Goal: Transaction & Acquisition: Purchase product/service

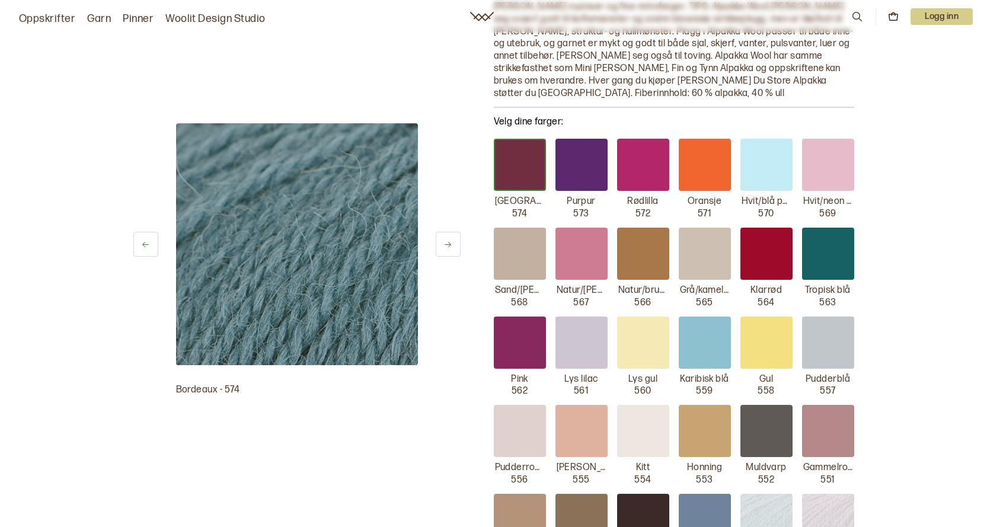
scroll to position [296, 0]
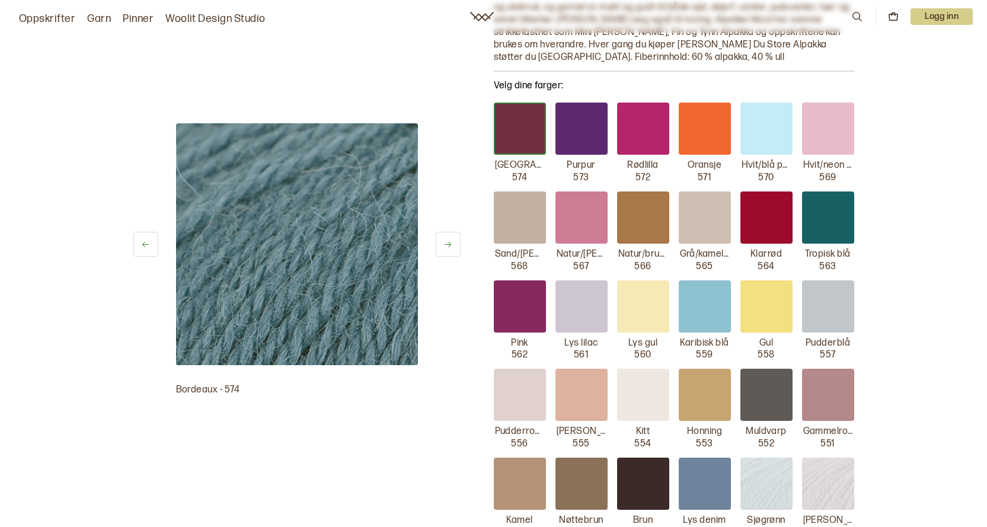
click at [778, 477] on img at bounding box center [767, 484] width 52 height 52
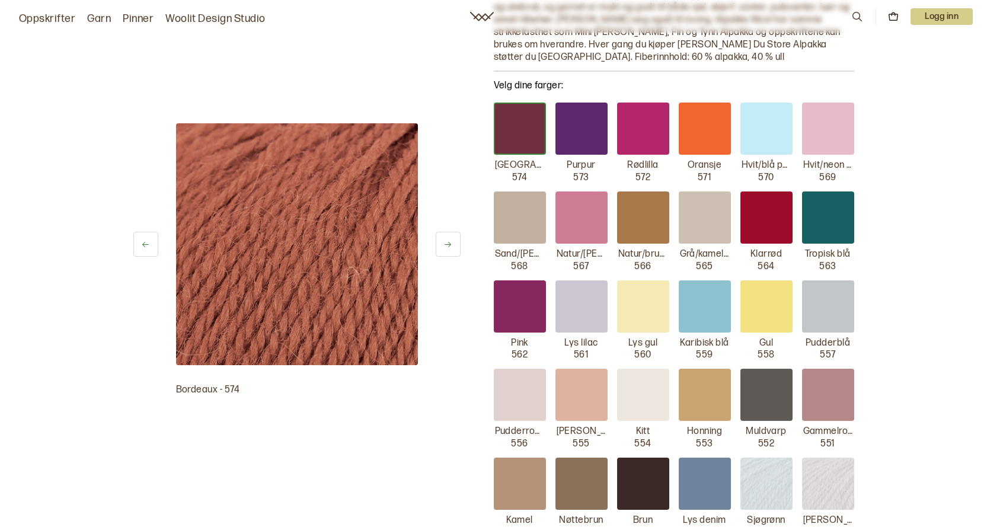
click at [770, 472] on img at bounding box center [767, 484] width 52 height 52
click at [765, 527] on p "546" at bounding box center [766, 533] width 17 height 12
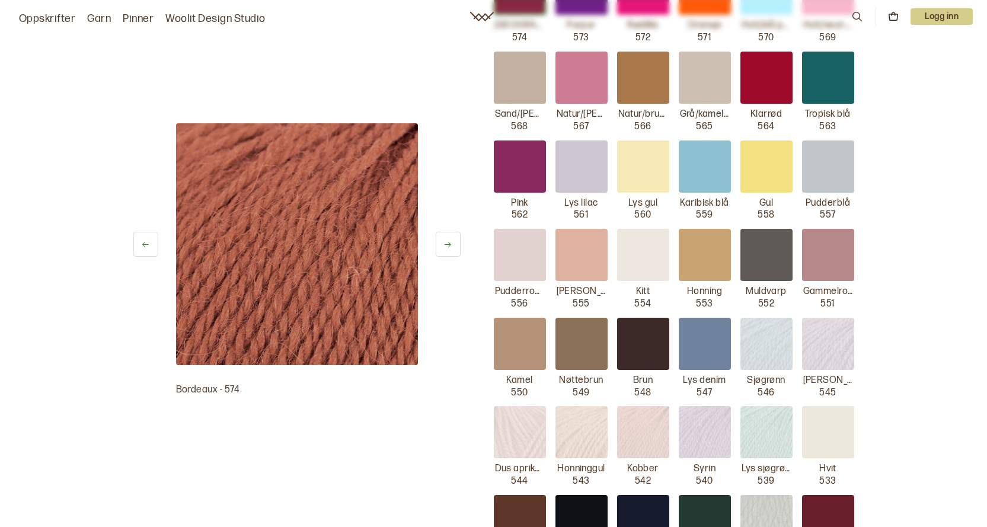
scroll to position [415, 0]
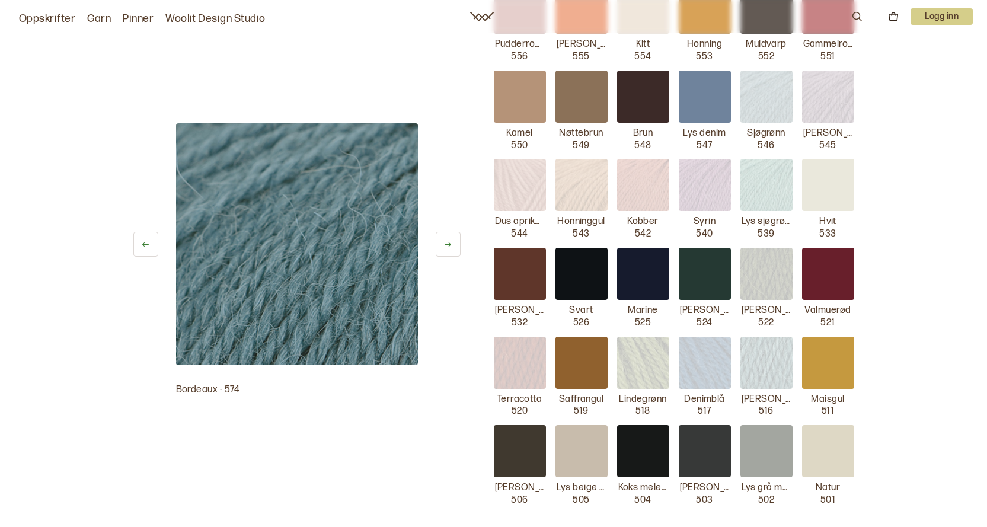
scroll to position [652, 0]
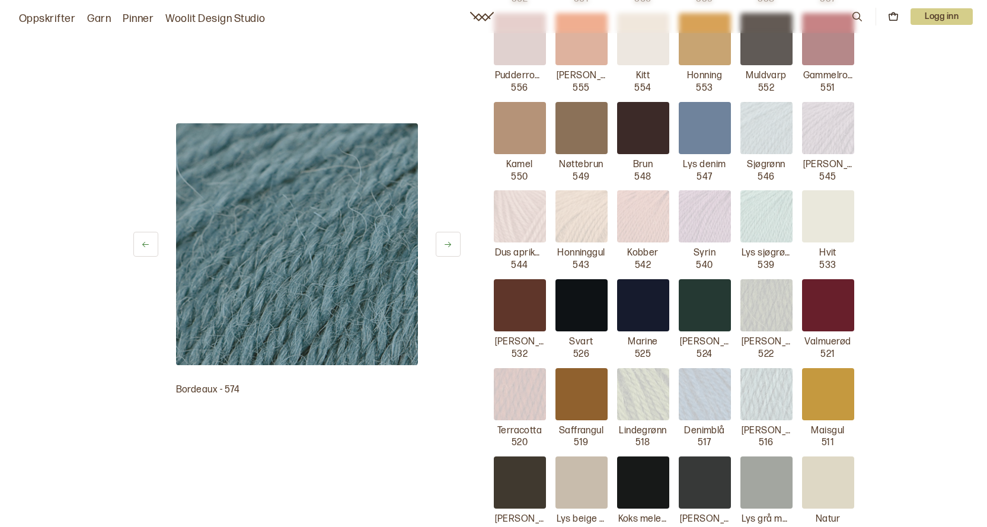
click at [779, 135] on img at bounding box center [767, 128] width 52 height 52
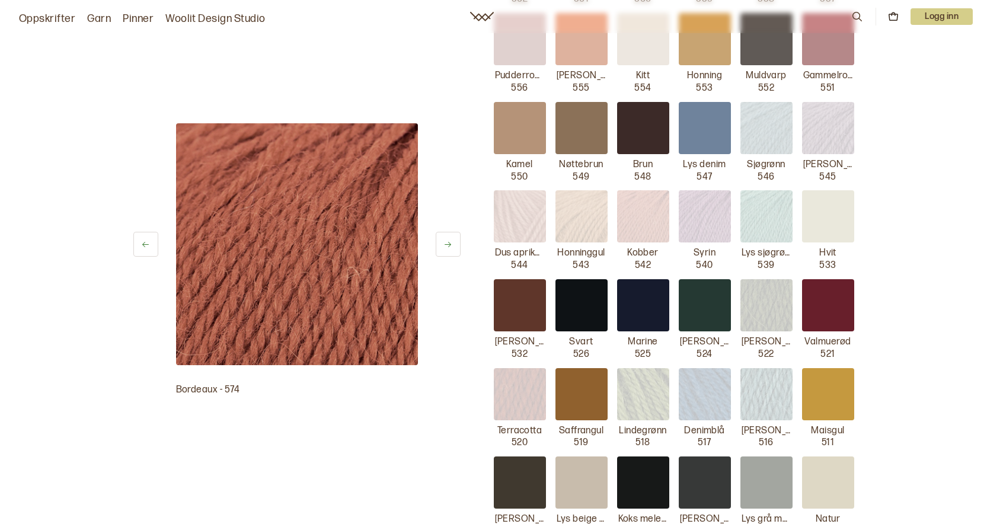
click at [779, 134] on img at bounding box center [767, 128] width 52 height 52
click at [452, 248] on icon at bounding box center [448, 244] width 9 height 9
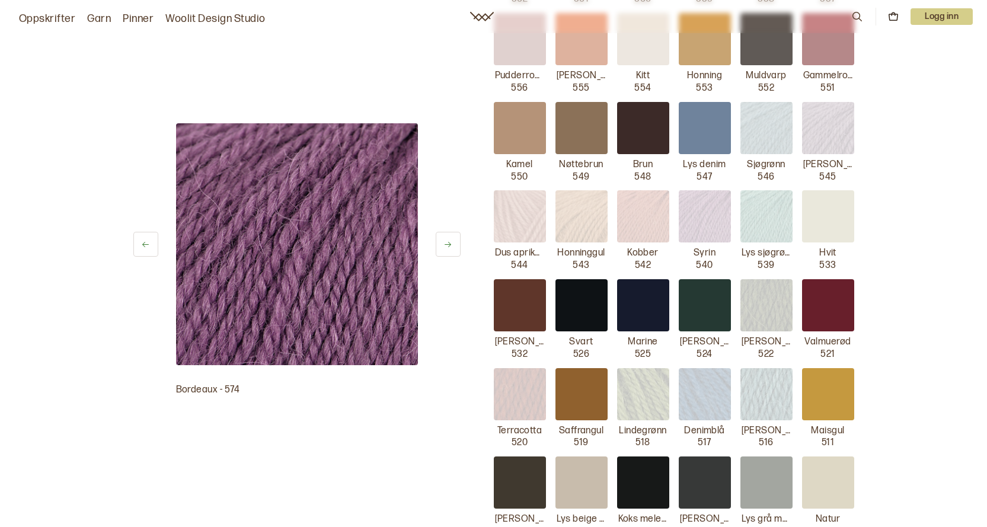
click at [452, 248] on icon at bounding box center [448, 244] width 9 height 9
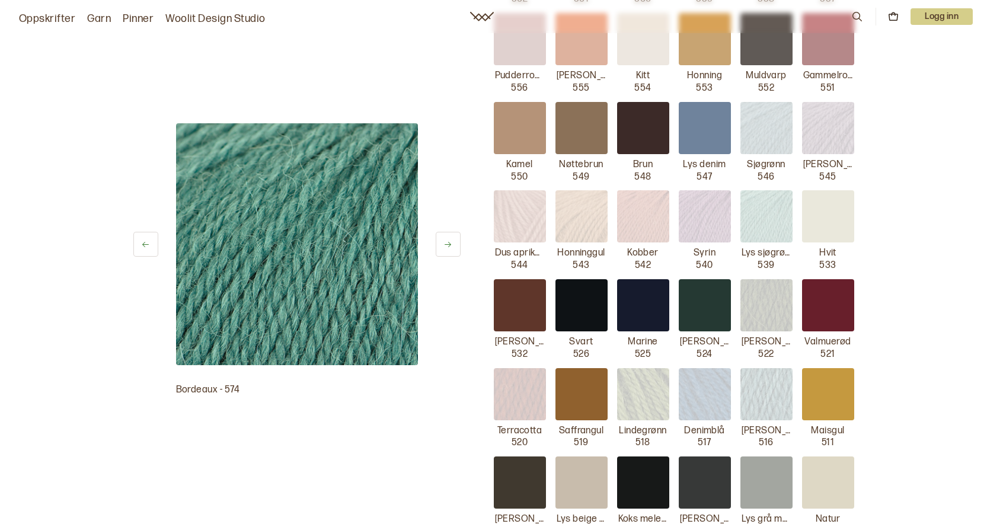
click at [451, 248] on icon at bounding box center [448, 244] width 9 height 9
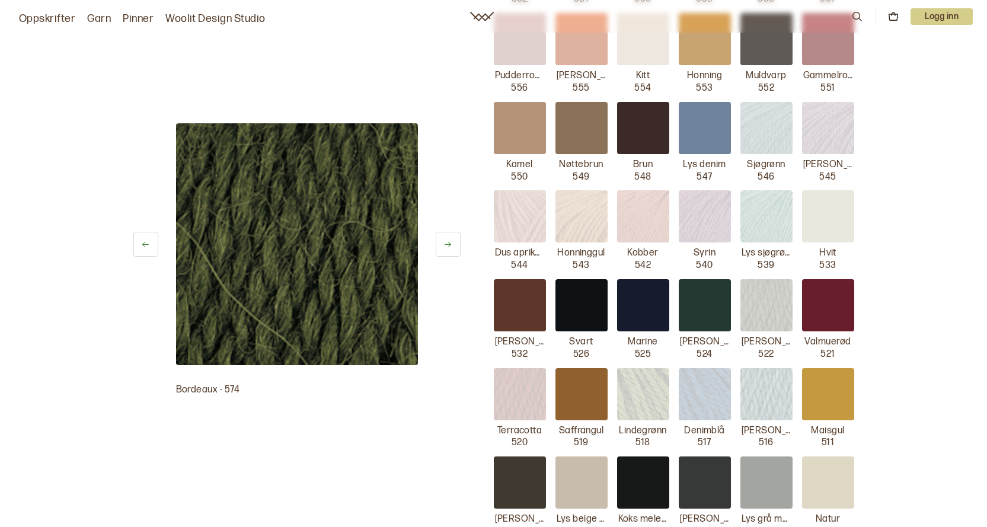
click at [449, 248] on icon at bounding box center [448, 244] width 9 height 9
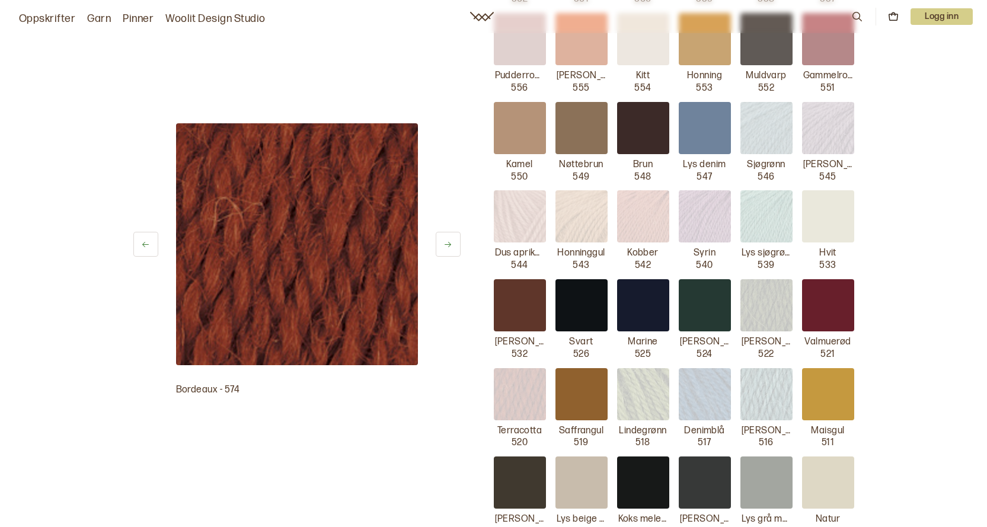
click at [138, 237] on button at bounding box center [145, 244] width 25 height 25
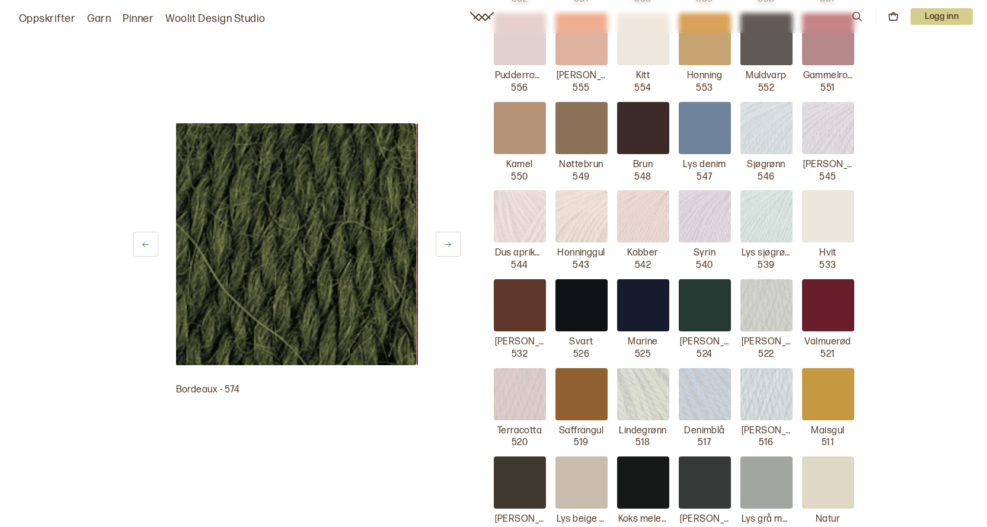
click at [138, 237] on button at bounding box center [145, 244] width 25 height 25
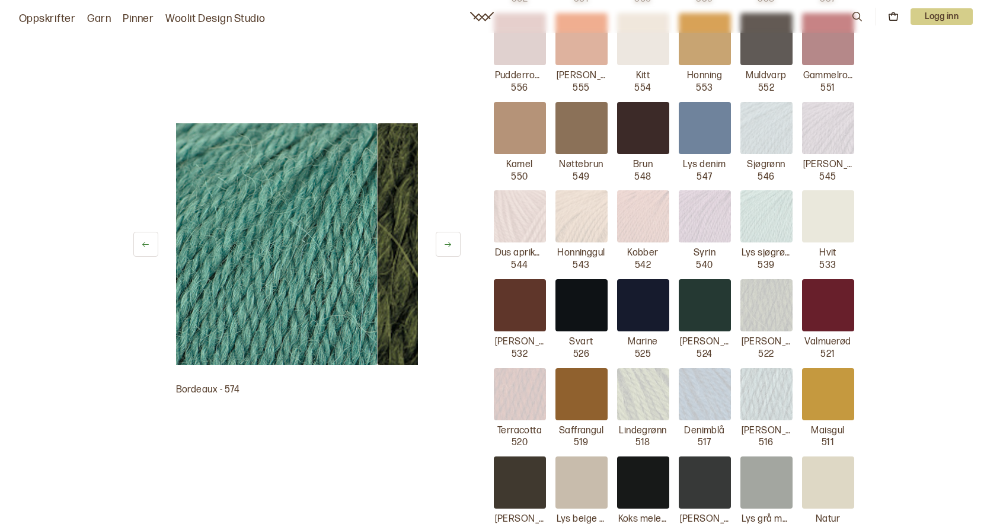
click at [138, 237] on button at bounding box center [145, 244] width 25 height 25
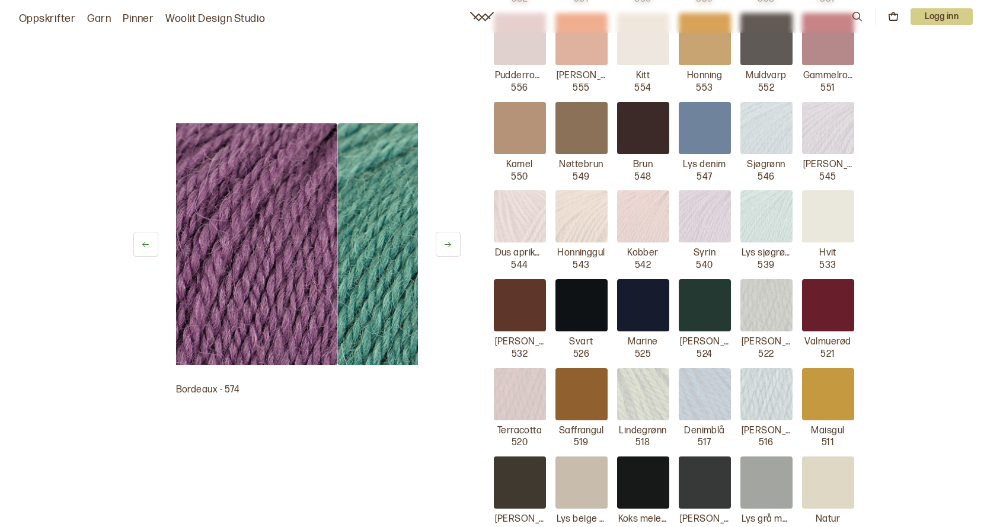
click at [138, 237] on button at bounding box center [145, 244] width 25 height 25
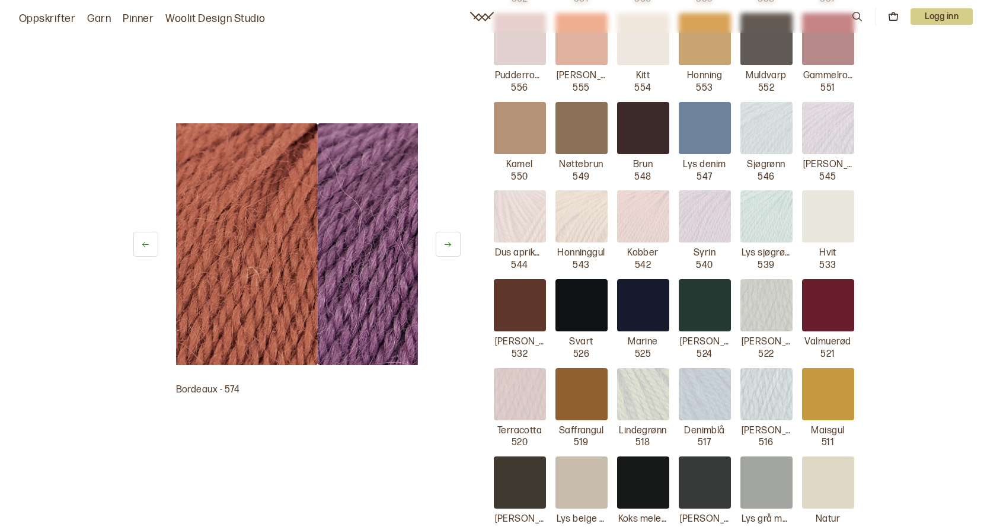
click at [138, 237] on button at bounding box center [145, 244] width 25 height 25
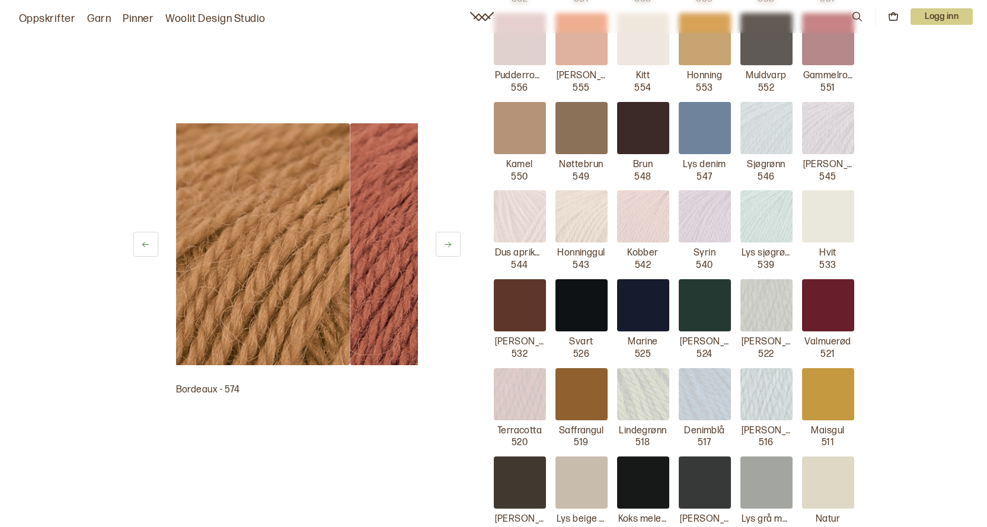
click at [138, 237] on button at bounding box center [145, 244] width 25 height 25
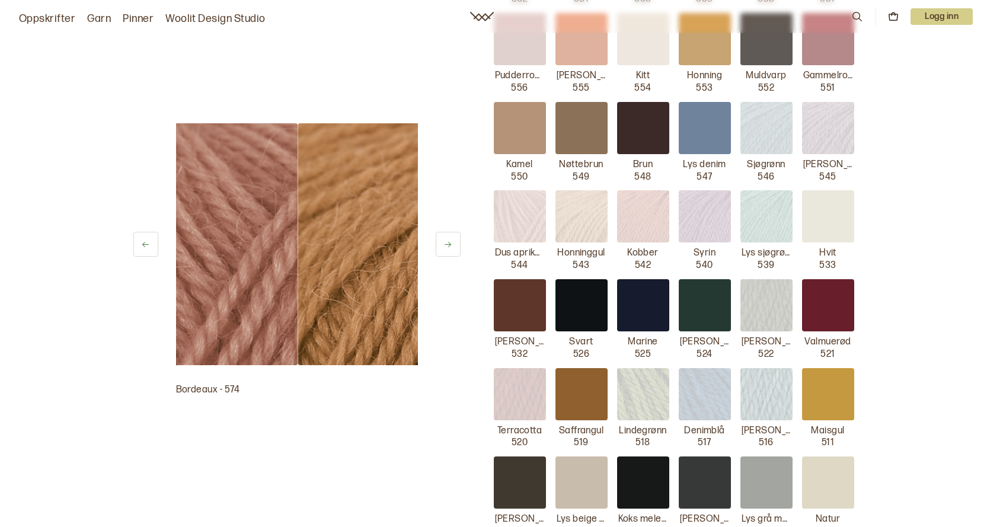
click at [138, 237] on button at bounding box center [145, 244] width 25 height 25
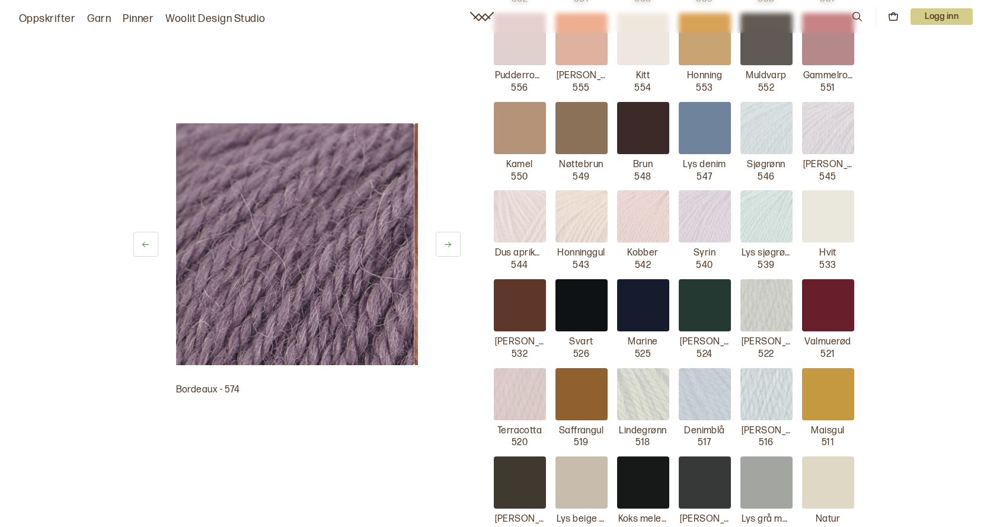
click at [138, 237] on button at bounding box center [145, 244] width 25 height 25
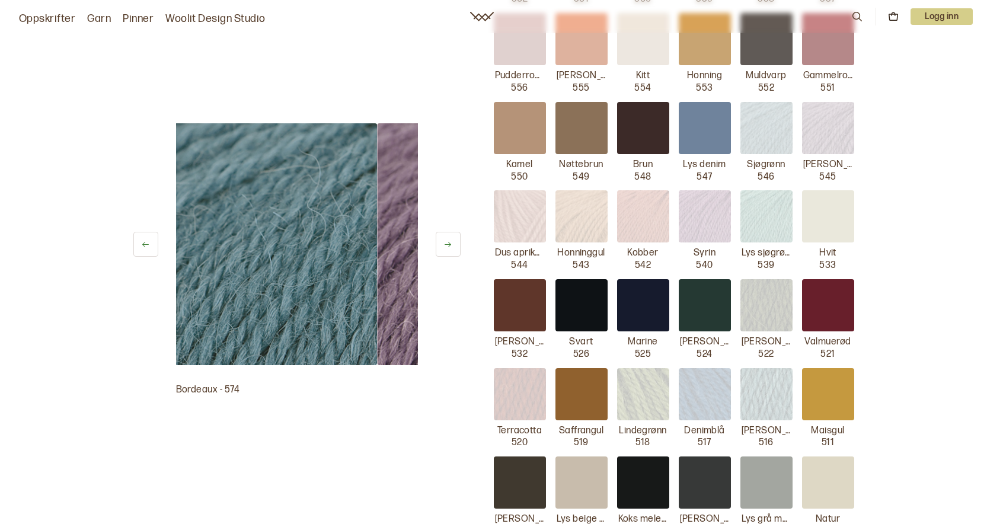
click at [138, 237] on button at bounding box center [145, 244] width 25 height 25
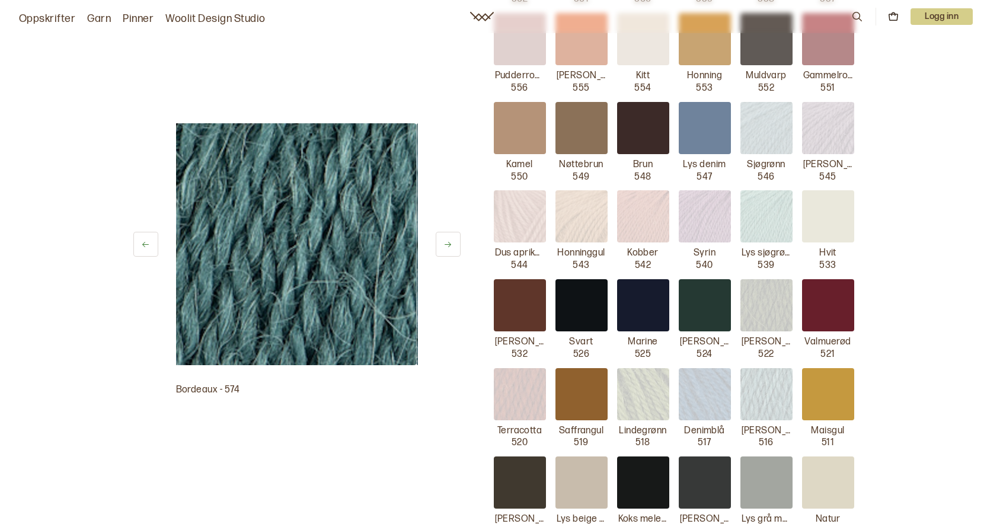
click at [138, 237] on button at bounding box center [145, 244] width 25 height 25
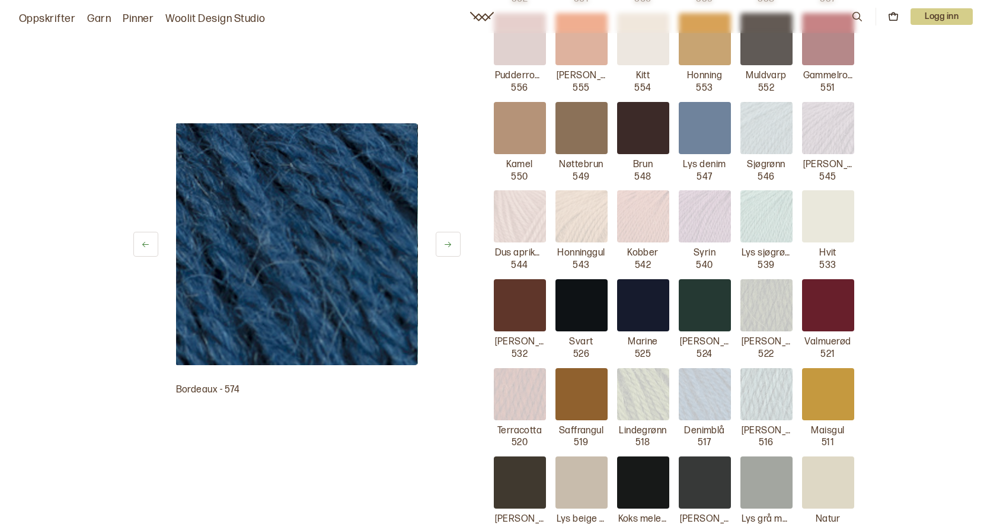
click at [138, 237] on button at bounding box center [145, 244] width 25 height 25
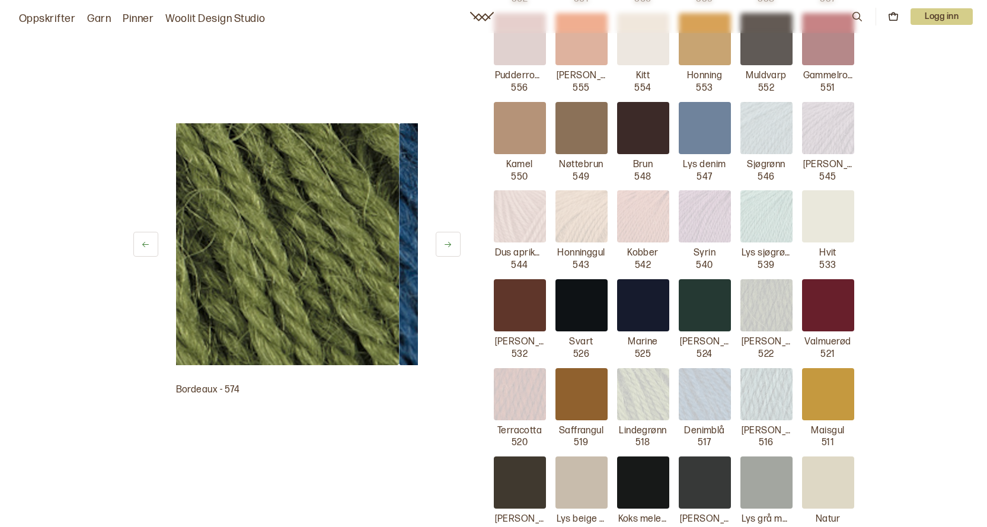
click at [138, 237] on button at bounding box center [145, 244] width 25 height 25
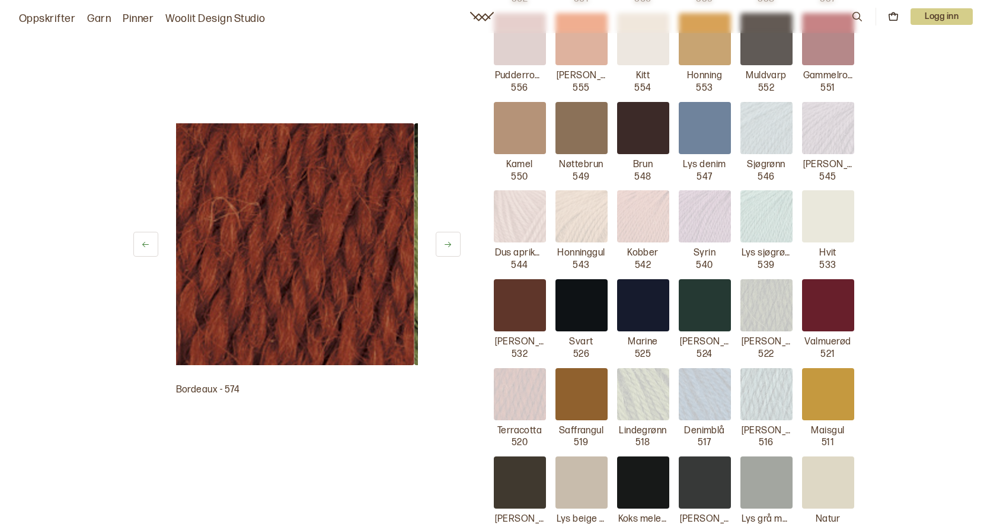
click at [138, 237] on button at bounding box center [145, 244] width 25 height 25
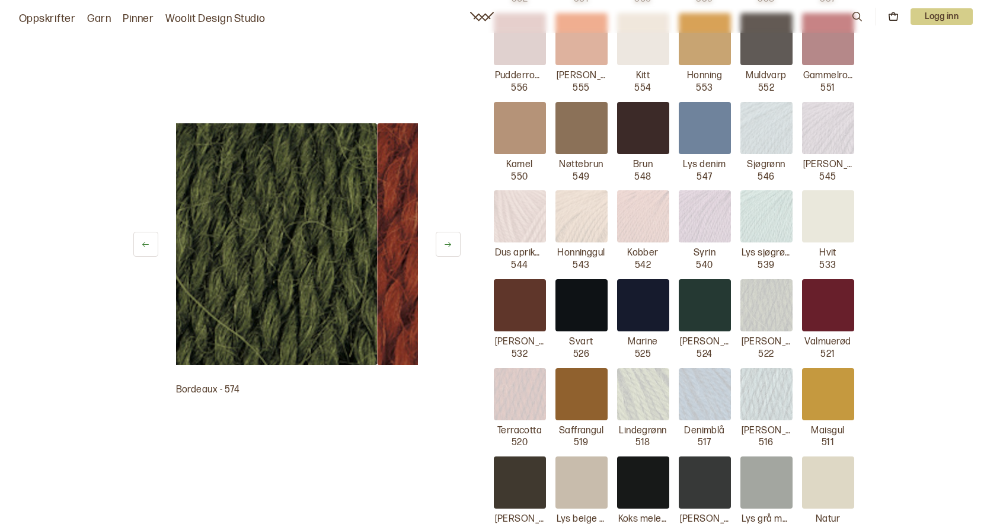
click at [138, 237] on button at bounding box center [145, 244] width 25 height 25
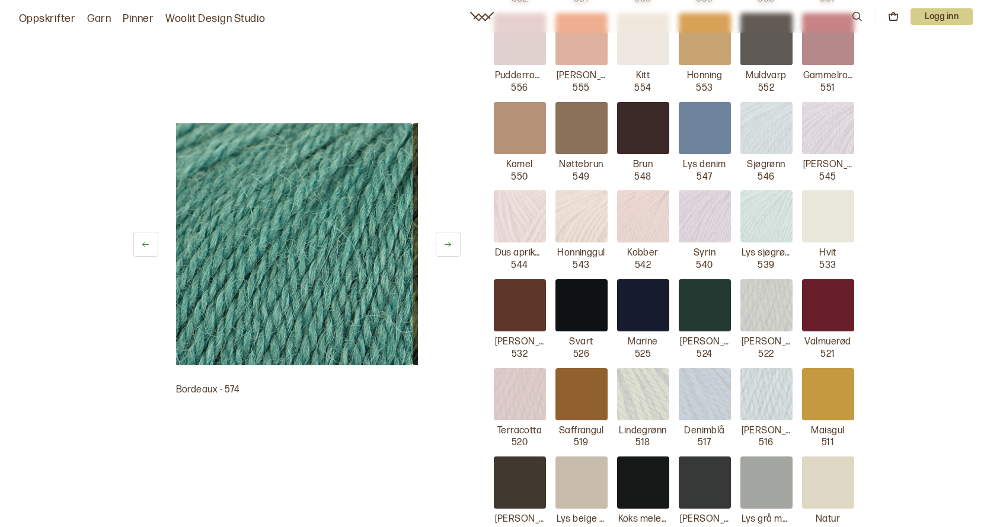
click at [138, 237] on button at bounding box center [145, 244] width 25 height 25
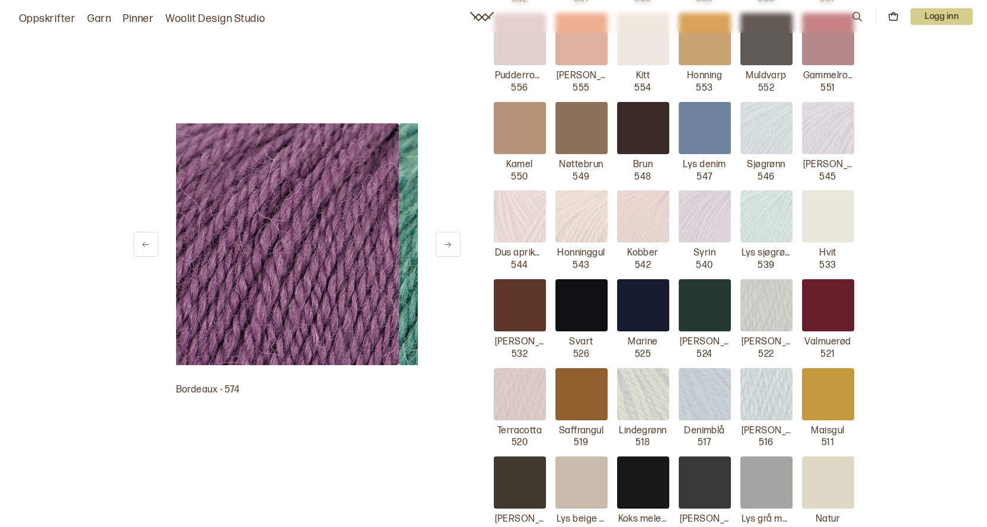
click at [138, 237] on button at bounding box center [145, 244] width 25 height 25
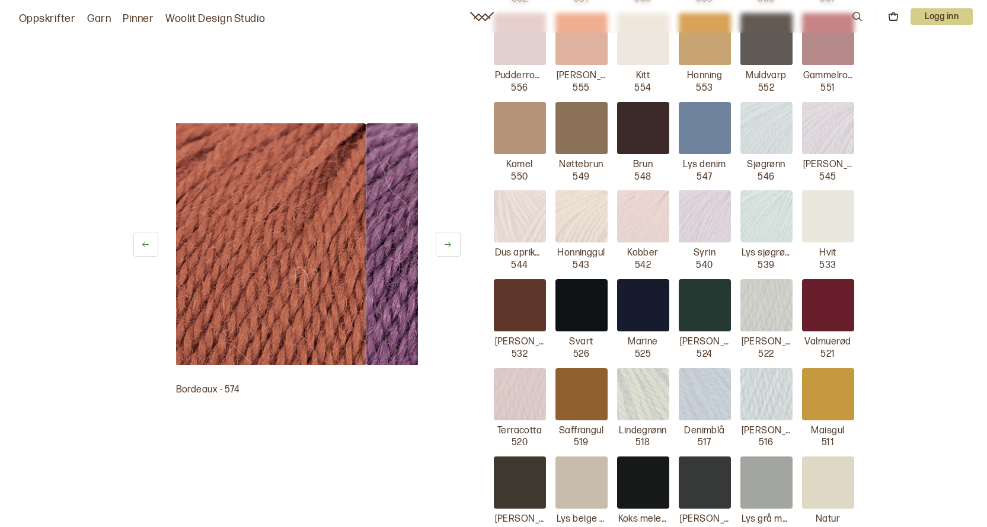
click at [138, 237] on button at bounding box center [145, 244] width 25 height 25
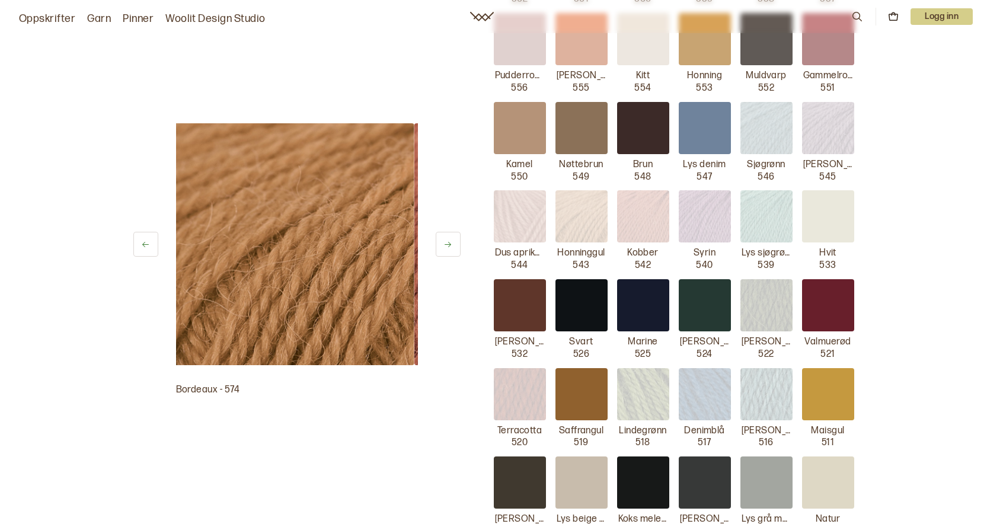
click at [138, 237] on button at bounding box center [145, 244] width 25 height 25
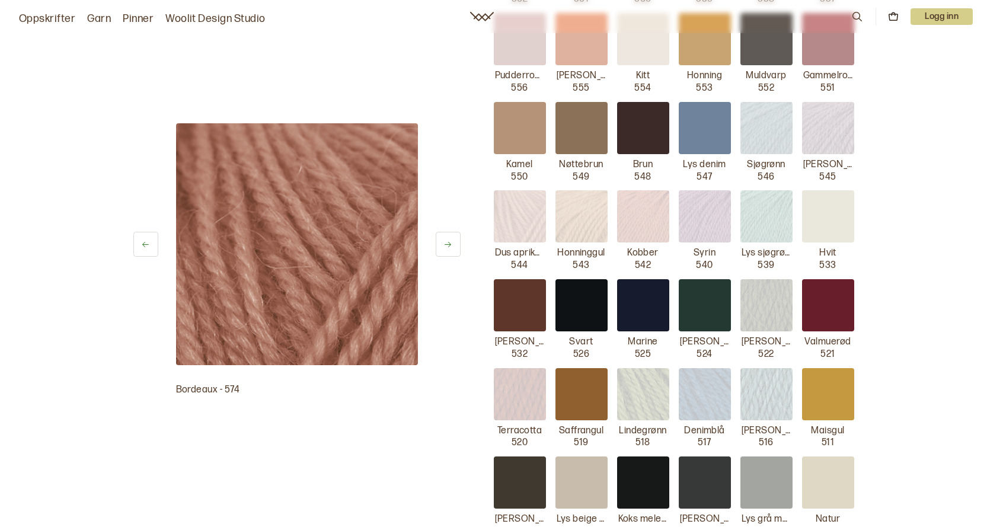
click at [138, 239] on button at bounding box center [145, 244] width 25 height 25
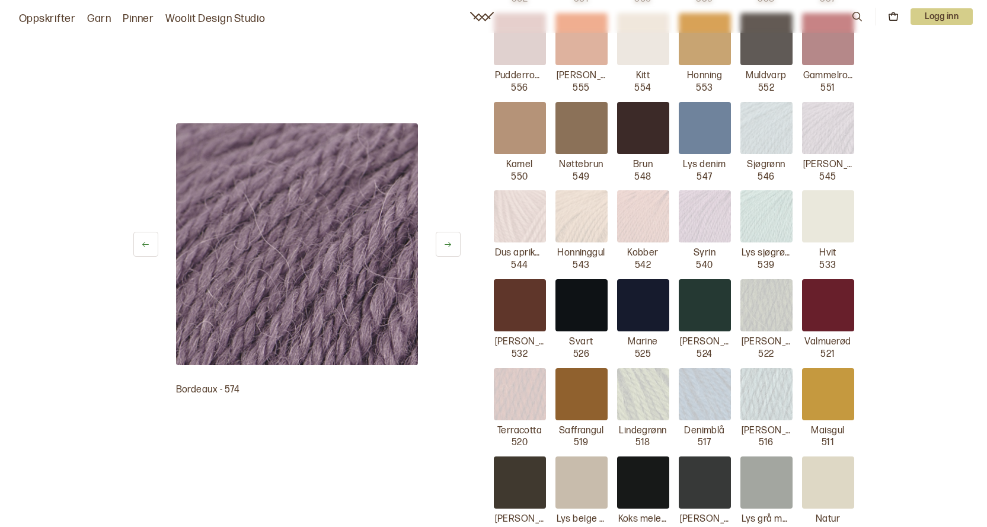
click at [138, 239] on button at bounding box center [145, 244] width 25 height 25
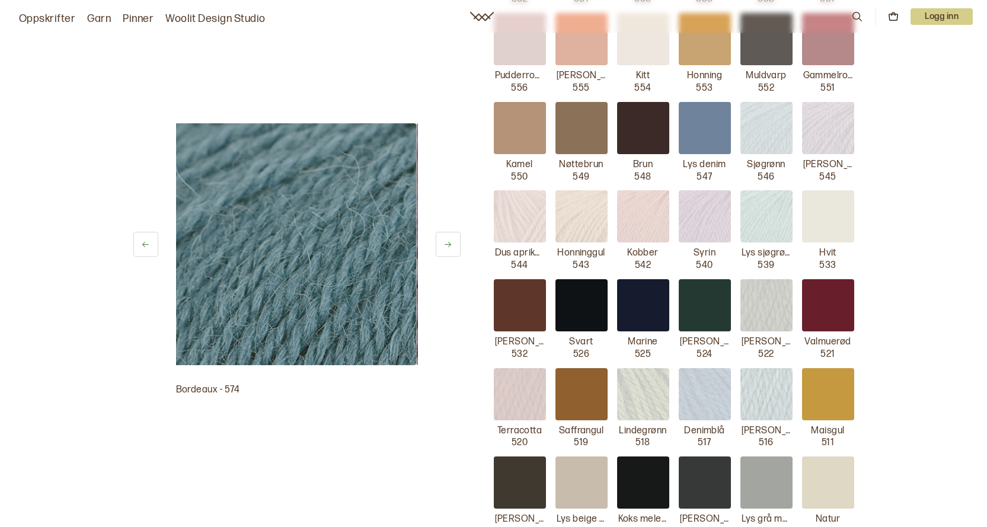
click at [138, 239] on button at bounding box center [145, 244] width 25 height 25
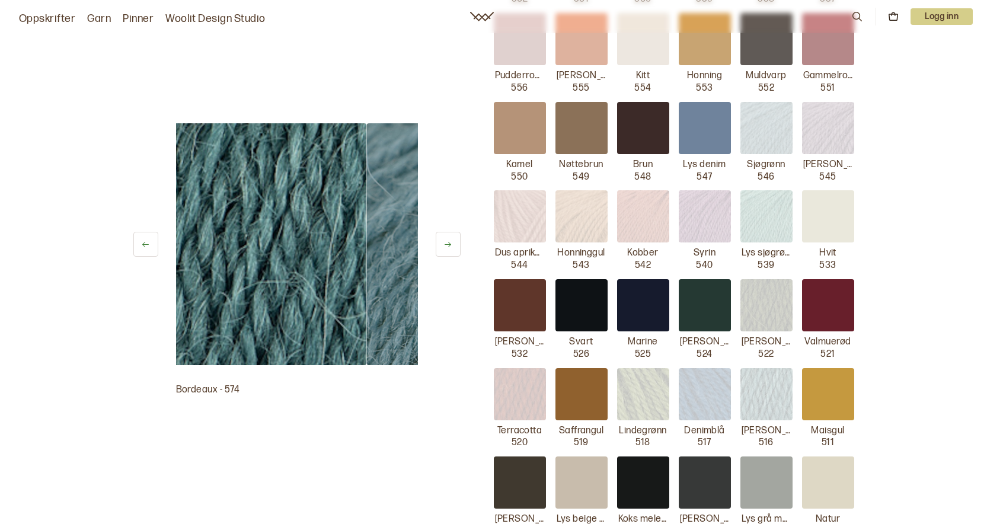
click at [138, 239] on button at bounding box center [145, 244] width 25 height 25
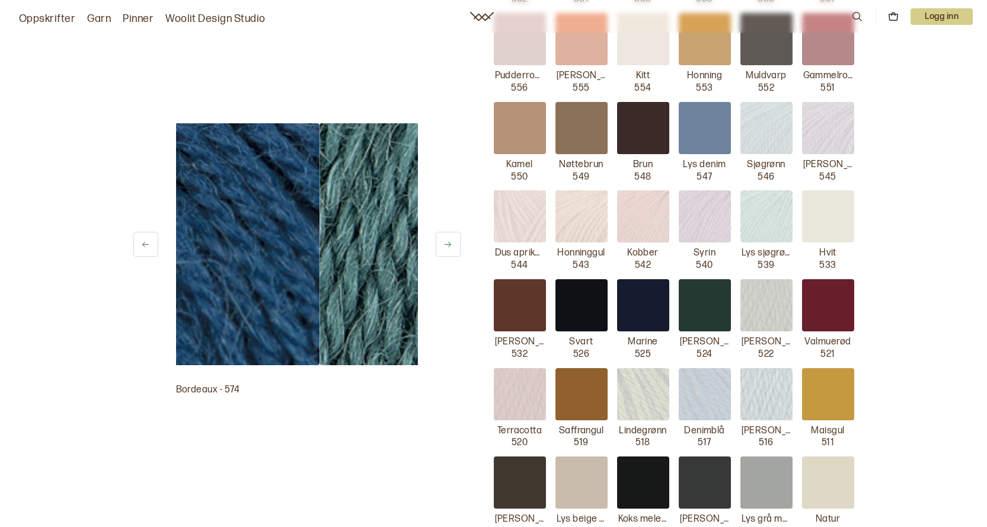
click at [138, 239] on button at bounding box center [145, 244] width 25 height 25
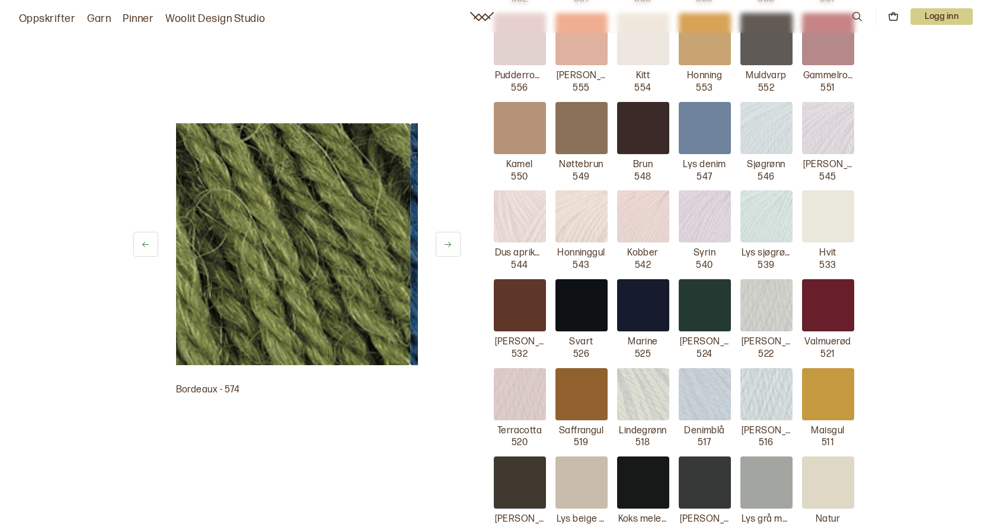
click at [138, 239] on button at bounding box center [145, 244] width 25 height 25
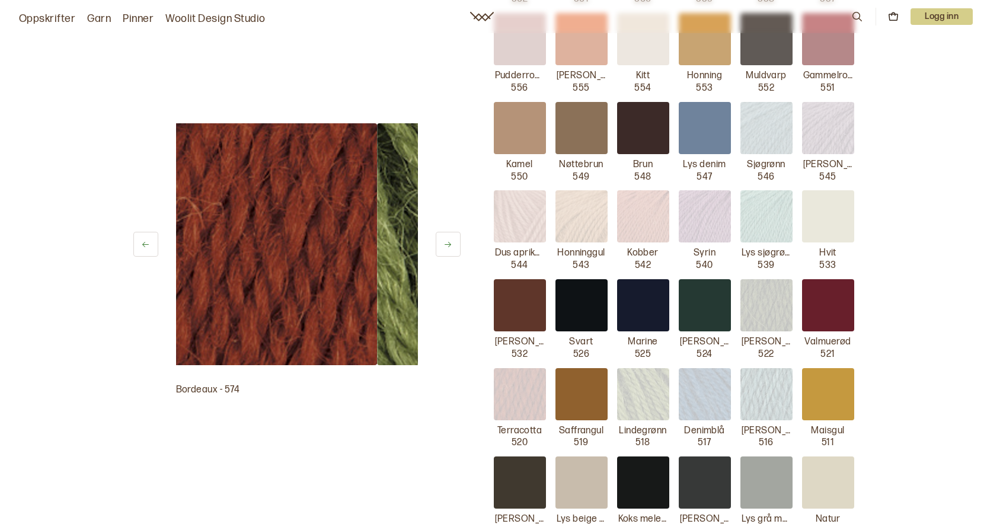
click at [138, 239] on button at bounding box center [145, 244] width 25 height 25
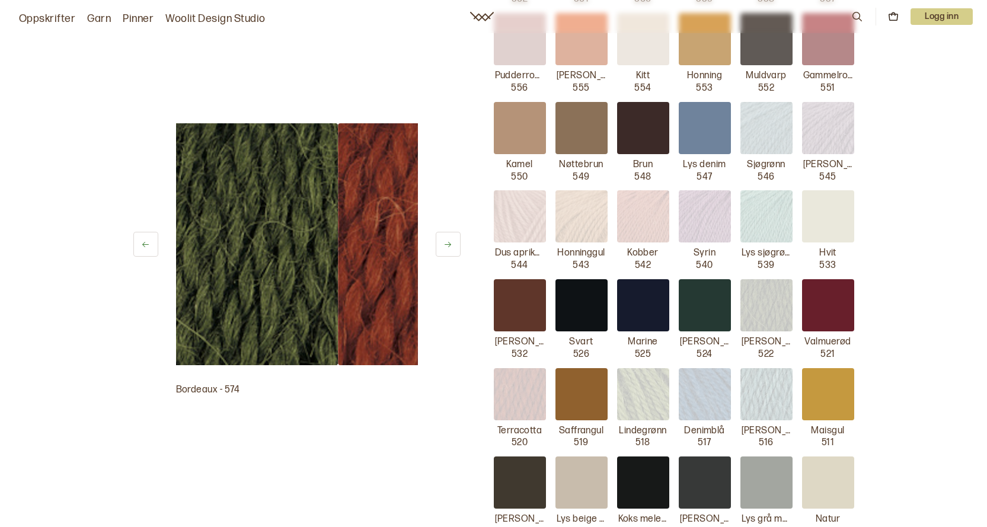
click at [138, 239] on button at bounding box center [145, 244] width 25 height 25
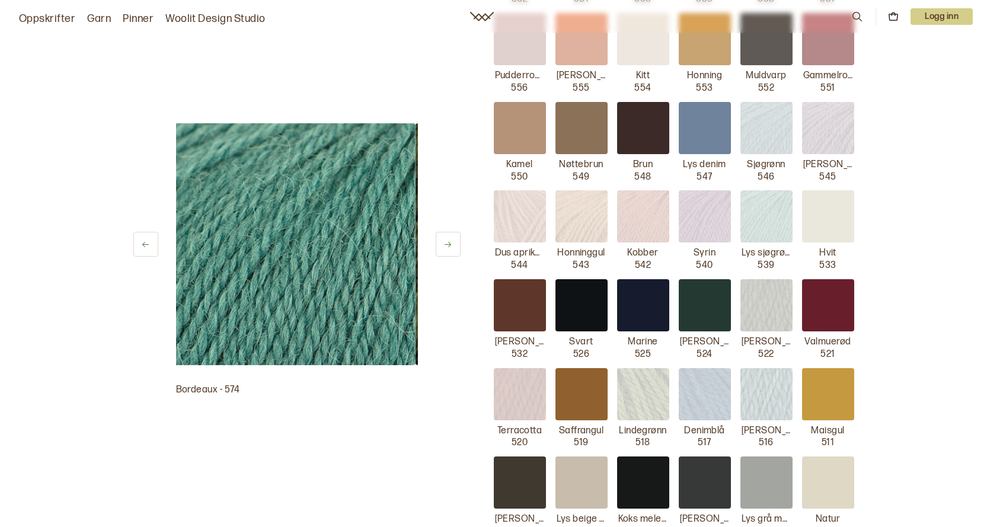
click at [138, 239] on button at bounding box center [145, 244] width 25 height 25
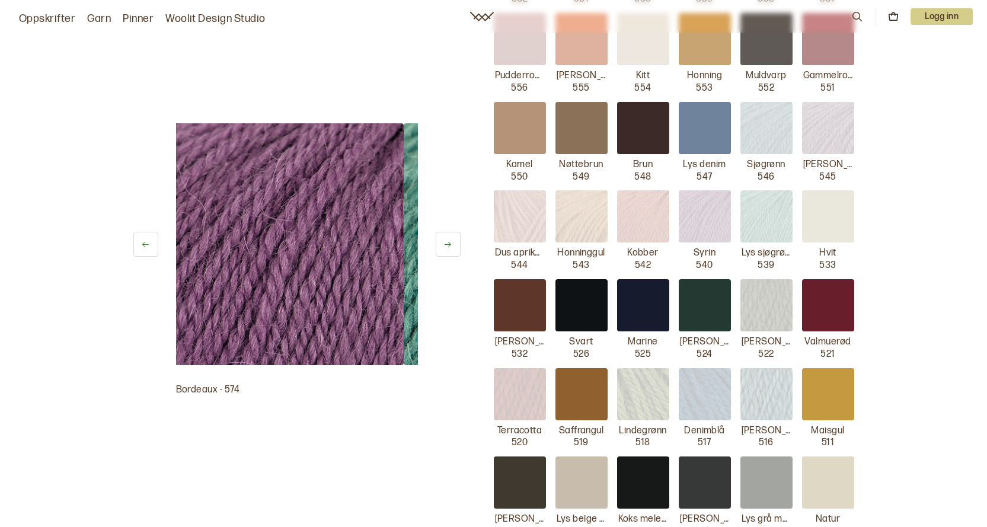
click at [138, 239] on button at bounding box center [145, 244] width 25 height 25
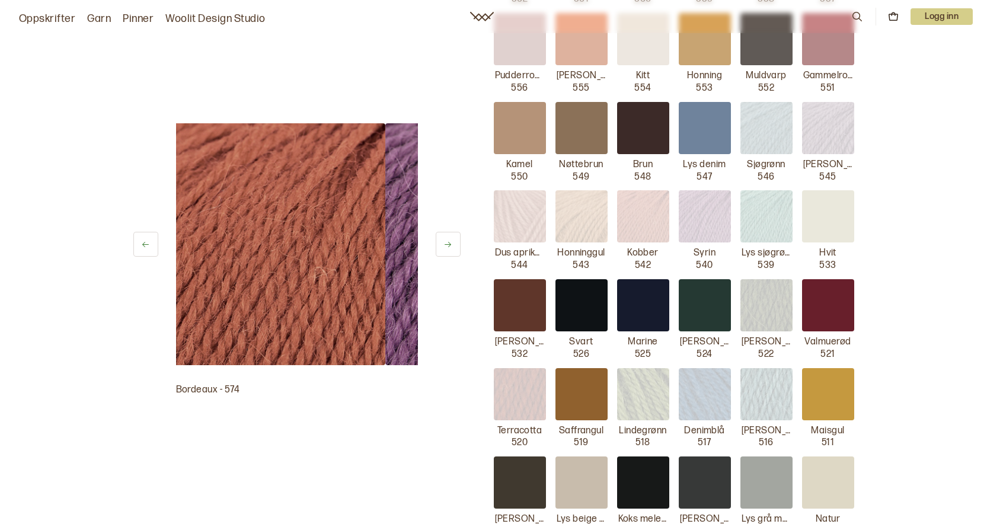
click at [138, 239] on button at bounding box center [145, 244] width 25 height 25
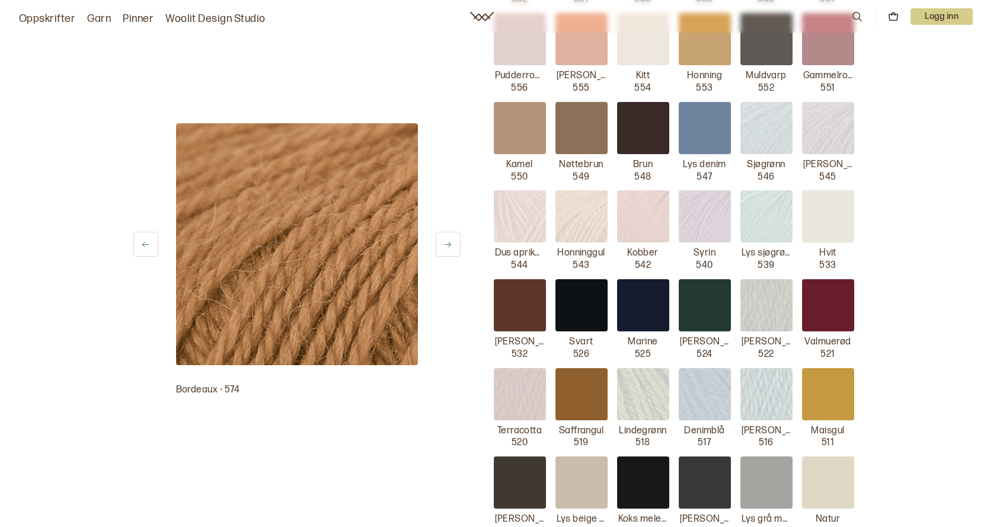
click at [138, 240] on button at bounding box center [145, 244] width 25 height 25
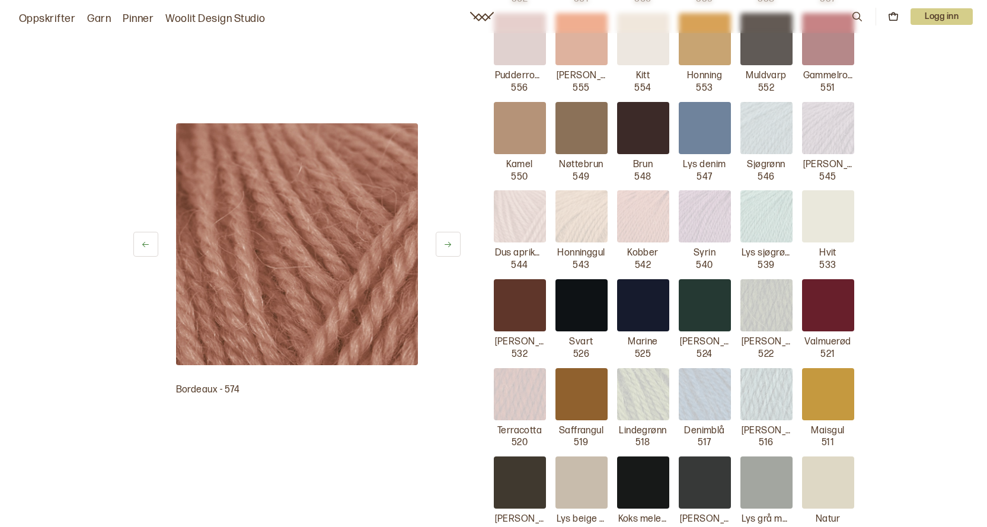
click at [139, 243] on button at bounding box center [145, 244] width 25 height 25
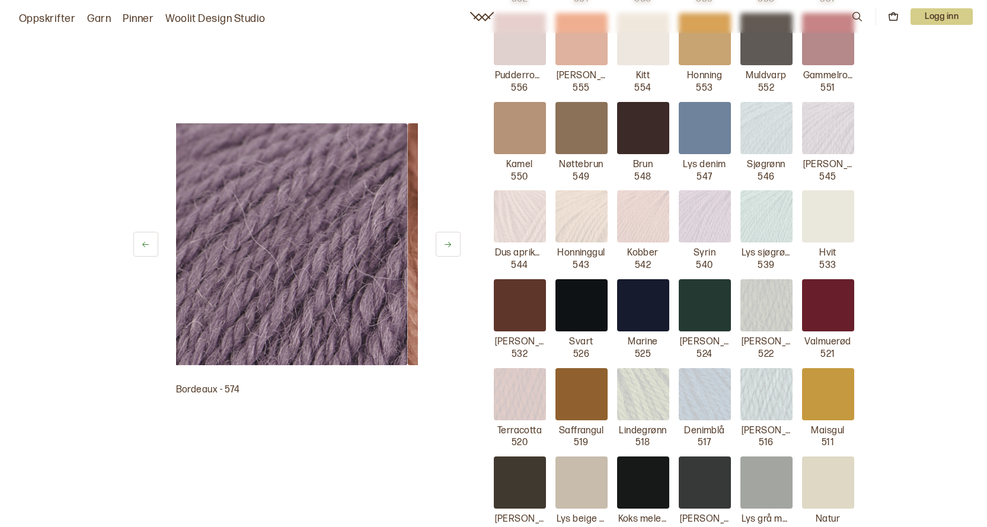
click at [139, 243] on button at bounding box center [145, 244] width 25 height 25
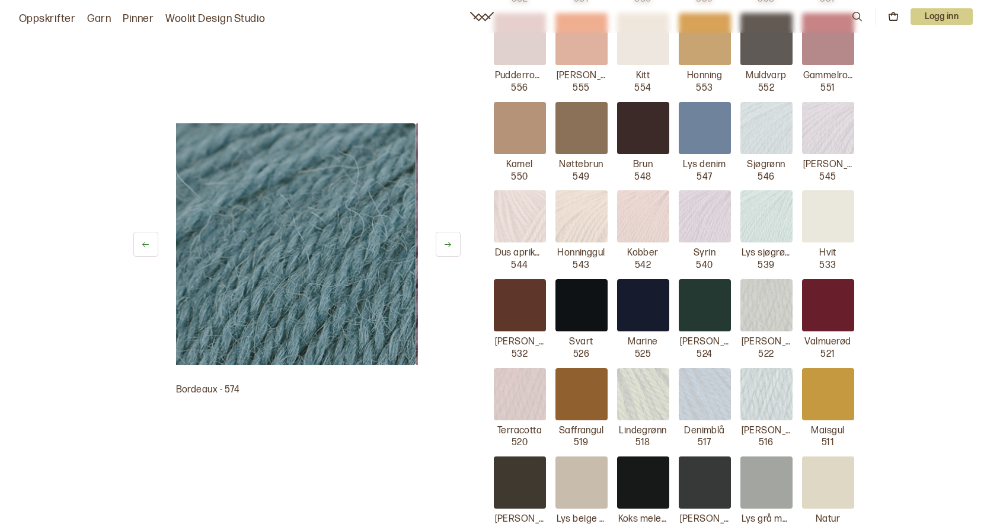
click at [139, 243] on button at bounding box center [145, 244] width 25 height 25
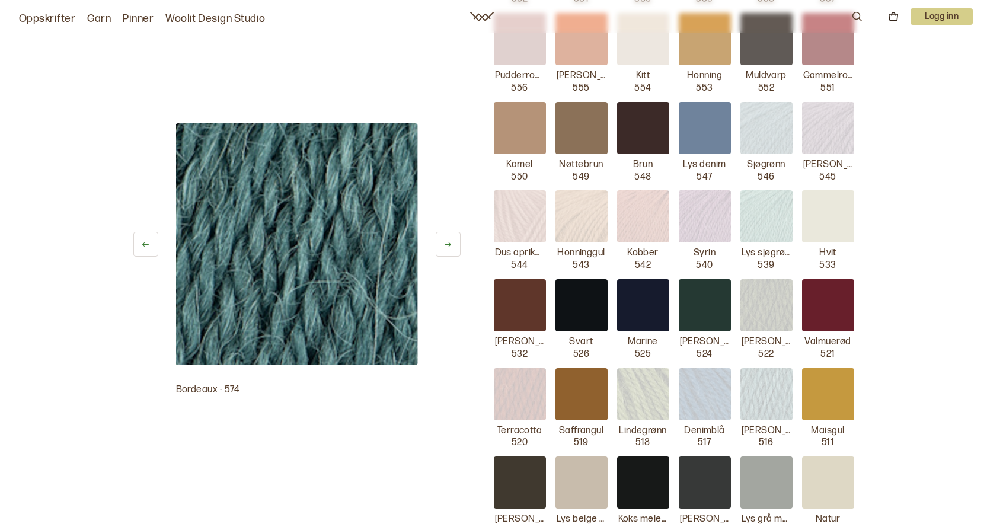
drag, startPoint x: 157, startPoint y: 284, endPoint x: 295, endPoint y: 379, distance: 167.6
click at [213, 327] on div at bounding box center [296, 244] width 327 height 242
click at [766, 138] on img at bounding box center [767, 128] width 52 height 52
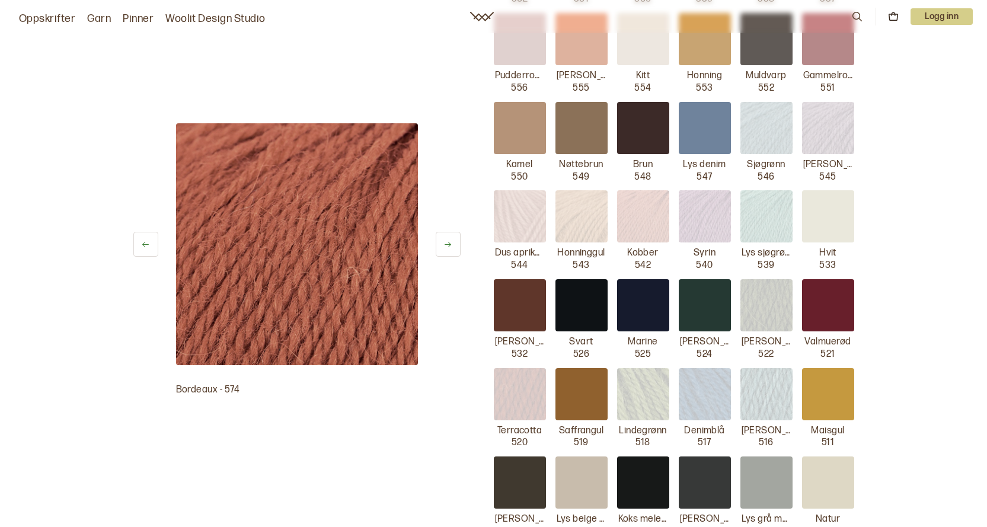
click at [149, 246] on icon at bounding box center [145, 244] width 9 height 9
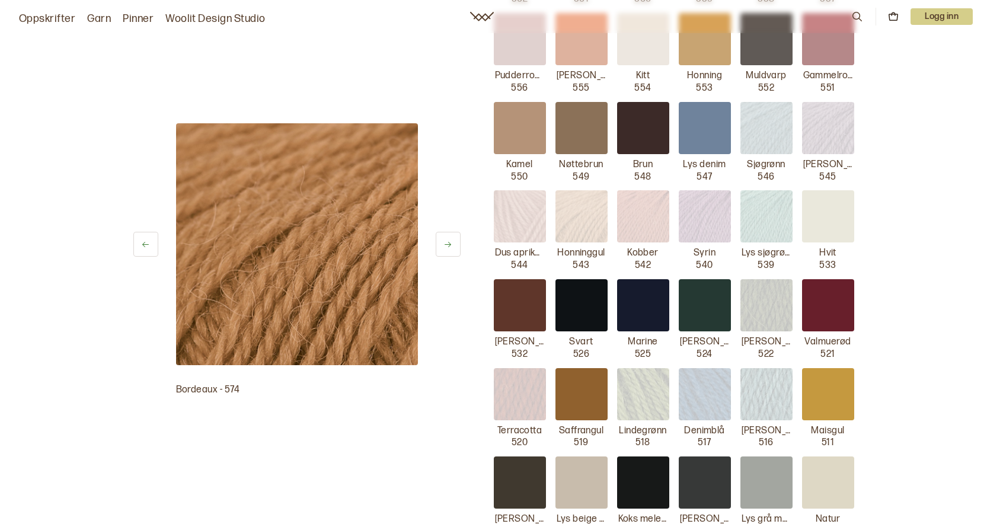
click at [149, 246] on icon at bounding box center [145, 244] width 9 height 9
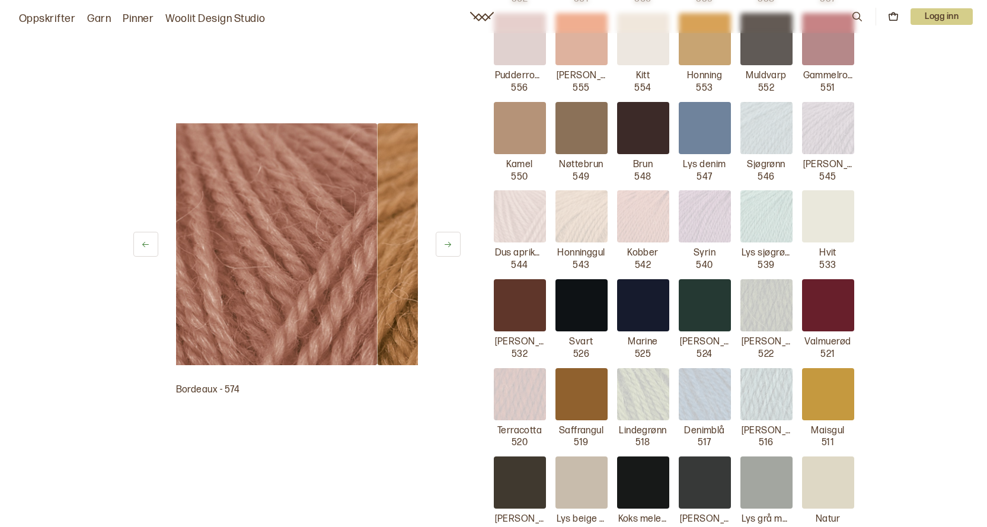
click at [149, 246] on icon at bounding box center [145, 244] width 9 height 9
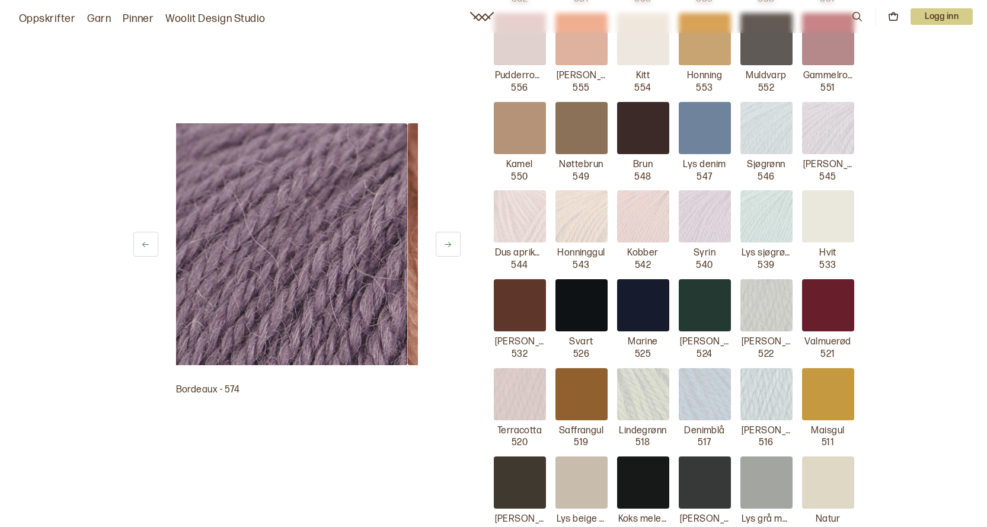
click at [149, 246] on icon at bounding box center [145, 244] width 9 height 9
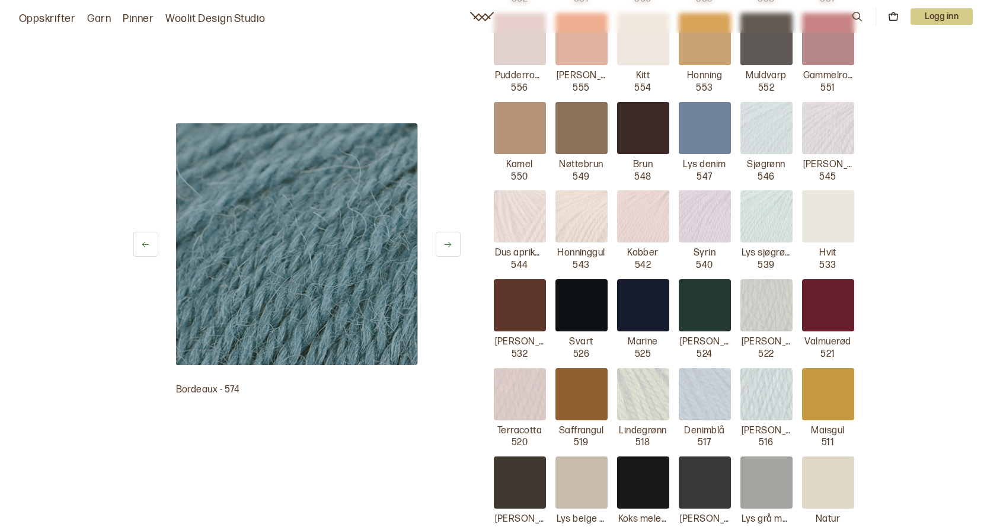
click at [149, 246] on icon at bounding box center [145, 244] width 9 height 9
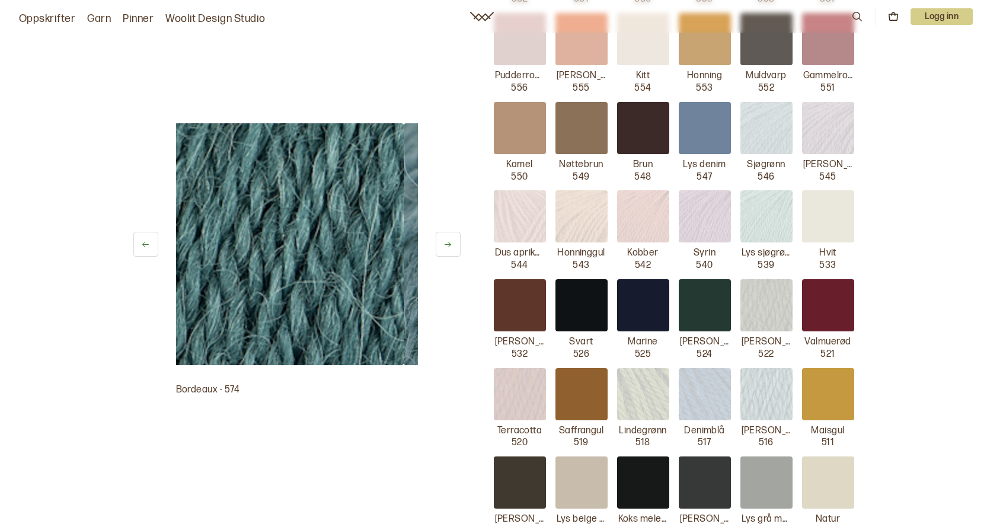
click at [149, 246] on icon at bounding box center [145, 244] width 9 height 9
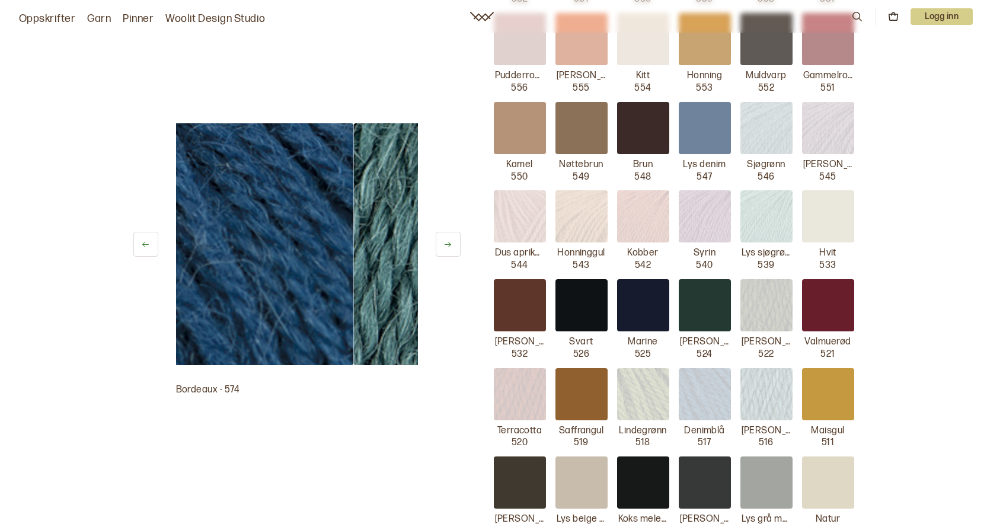
click at [149, 246] on icon at bounding box center [145, 244] width 9 height 9
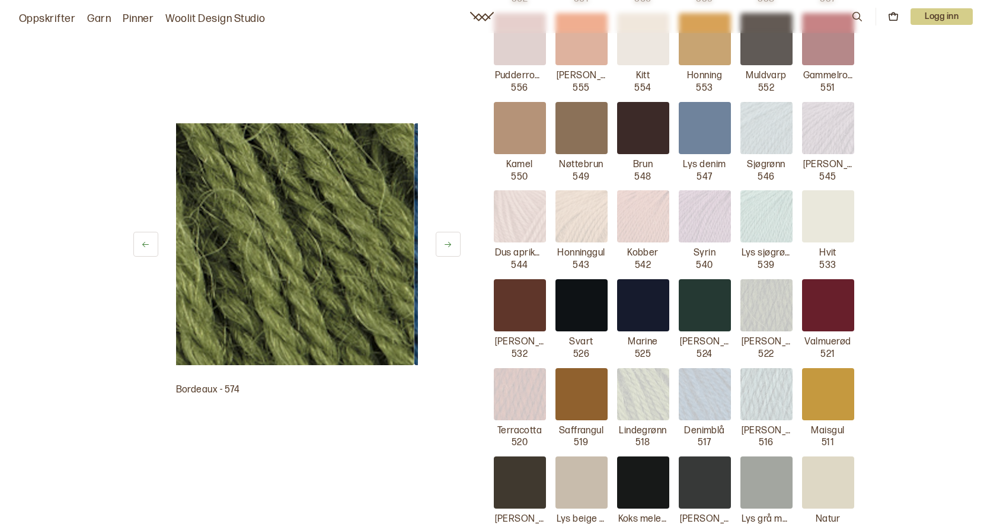
click at [149, 246] on icon at bounding box center [145, 244] width 9 height 9
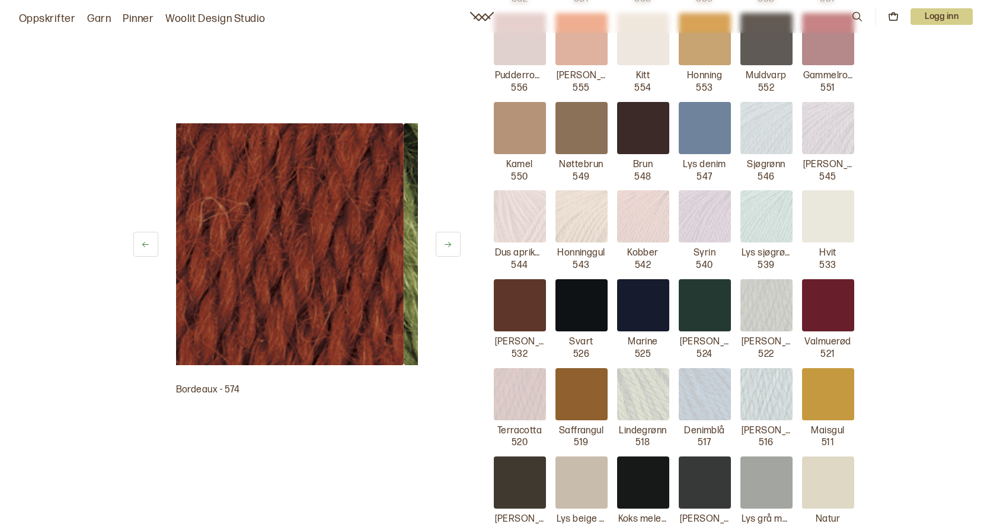
click at [149, 246] on icon at bounding box center [145, 244] width 9 height 9
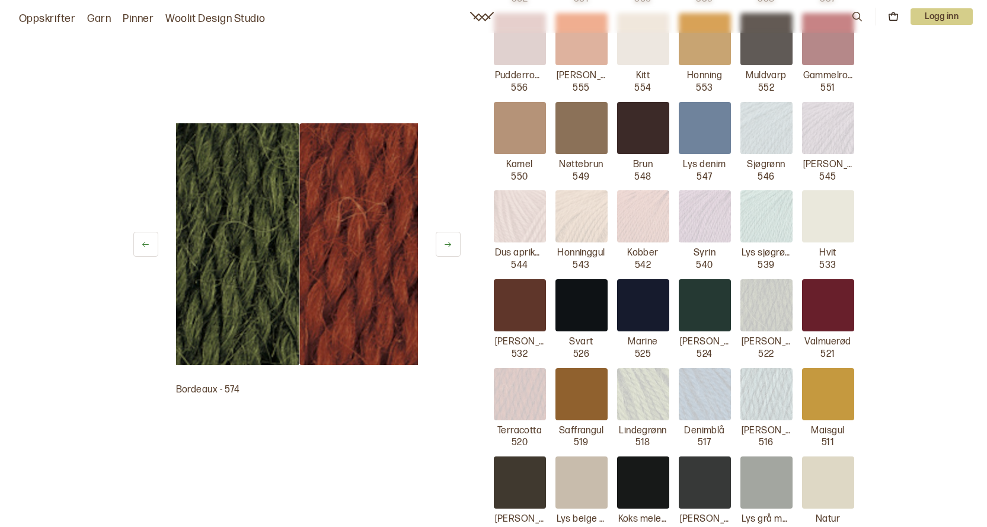
click at [149, 246] on icon at bounding box center [145, 244] width 9 height 9
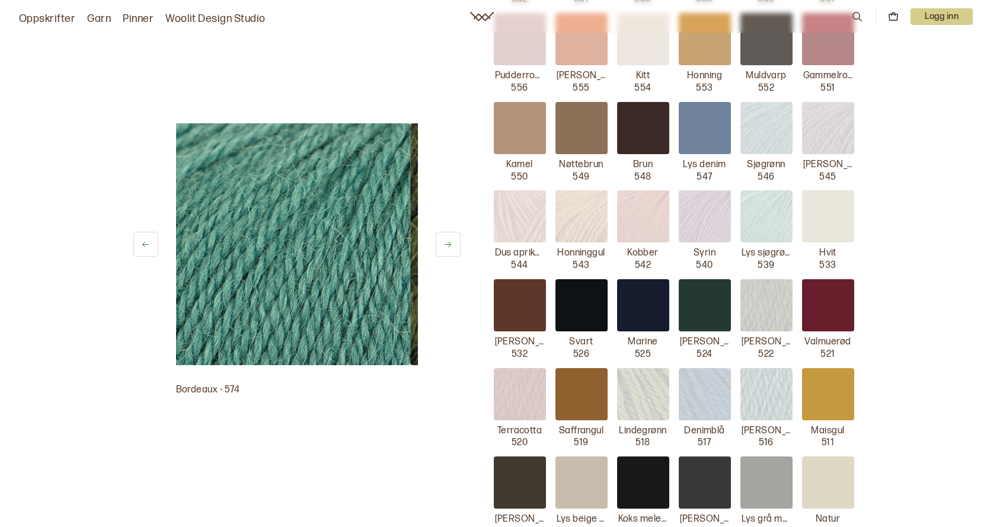
click at [149, 246] on icon at bounding box center [145, 244] width 9 height 9
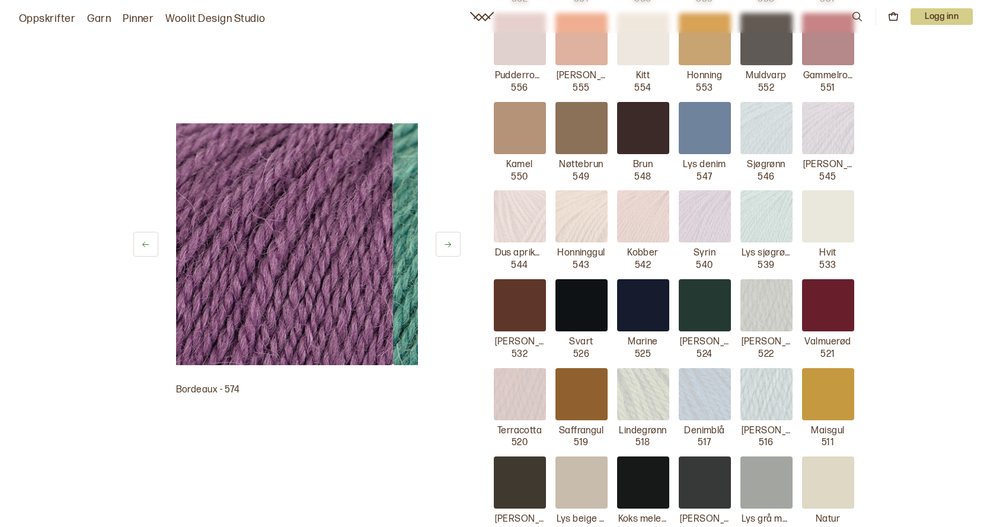
click at [149, 246] on icon at bounding box center [145, 244] width 9 height 9
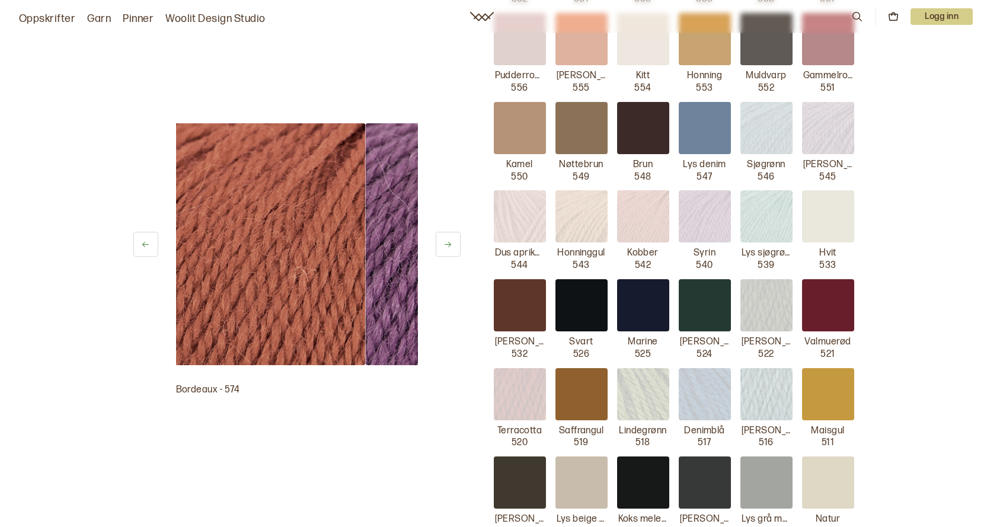
click at [149, 246] on icon at bounding box center [145, 244] width 9 height 9
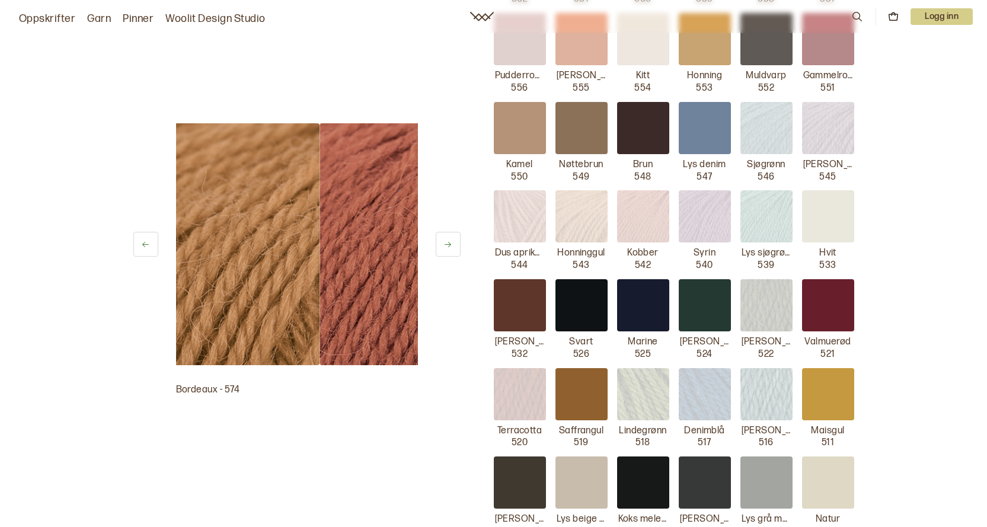
click at [149, 246] on icon at bounding box center [145, 244] width 9 height 9
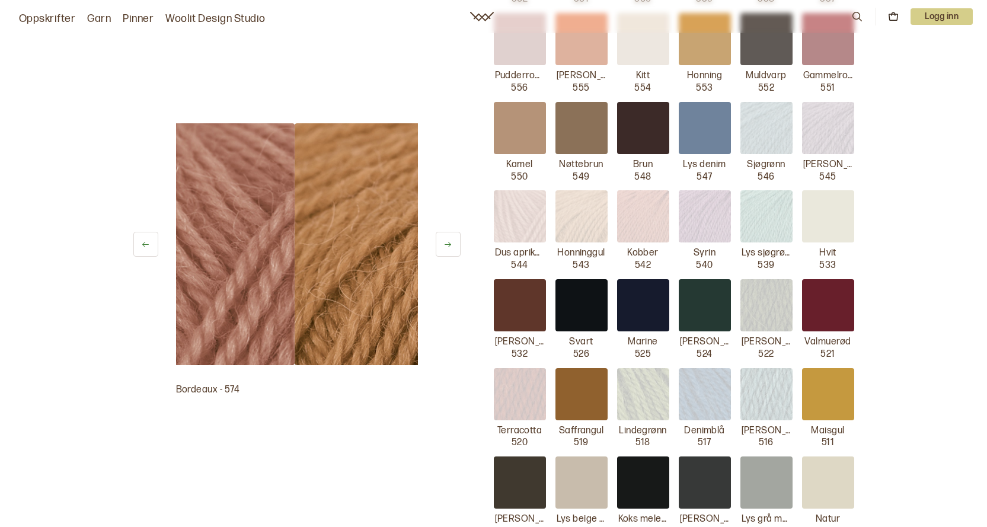
click at [149, 246] on icon at bounding box center [145, 244] width 9 height 9
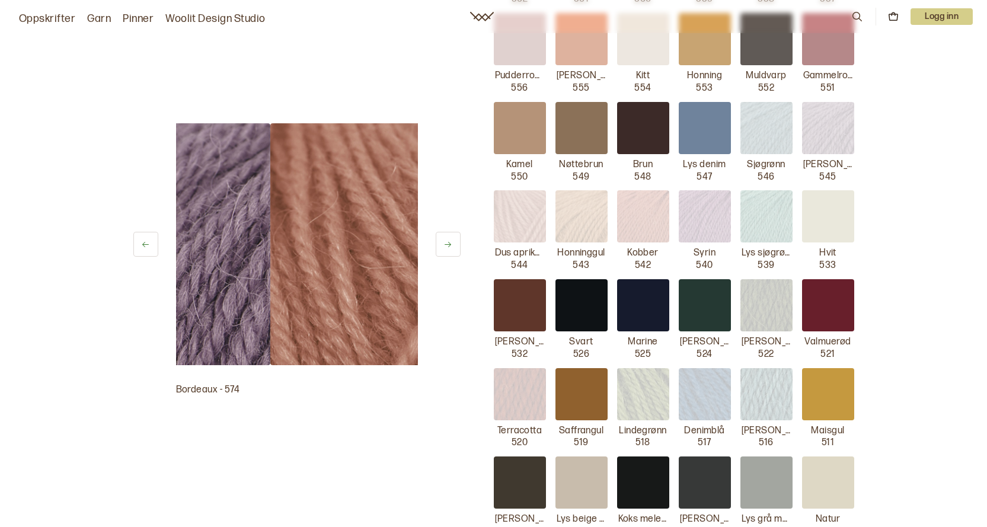
click at [149, 246] on icon at bounding box center [145, 244] width 9 height 9
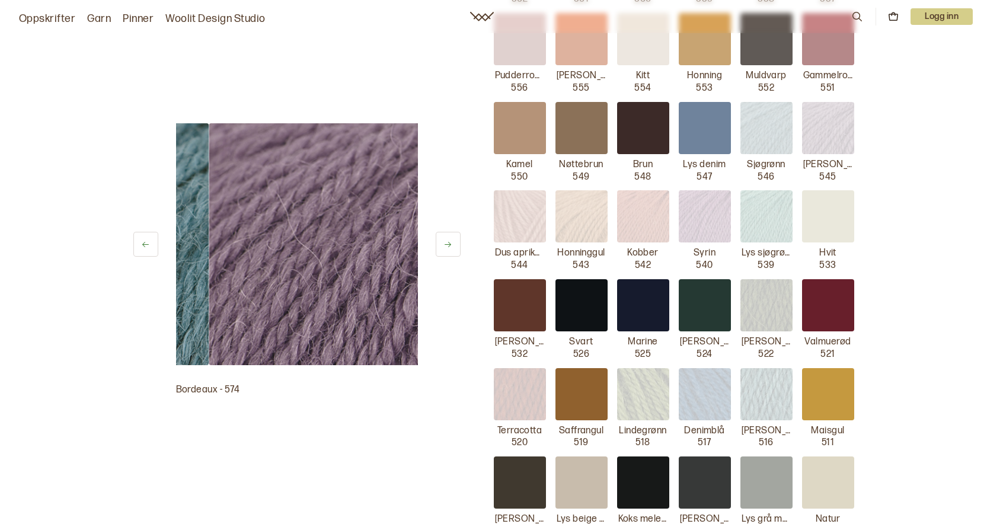
click at [149, 246] on icon at bounding box center [145, 244] width 9 height 9
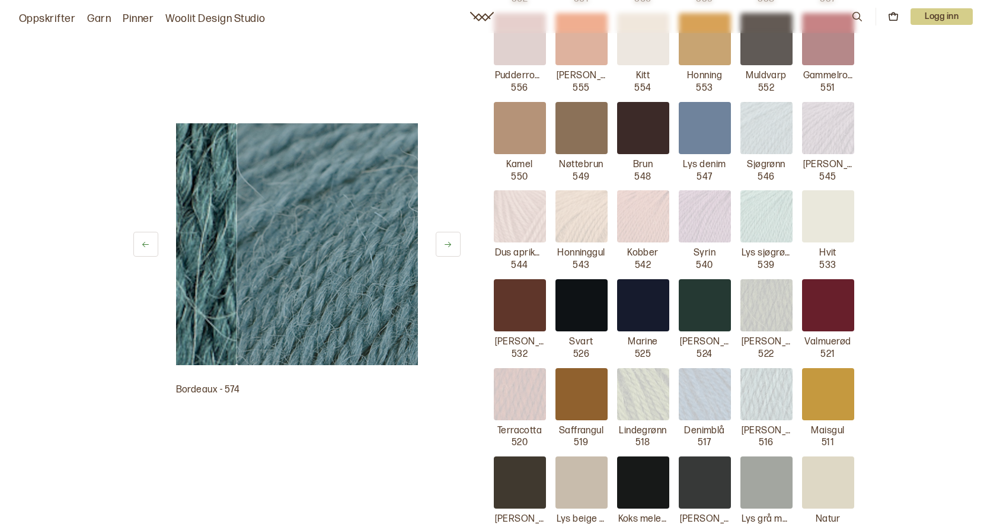
click at [149, 246] on icon at bounding box center [145, 244] width 9 height 9
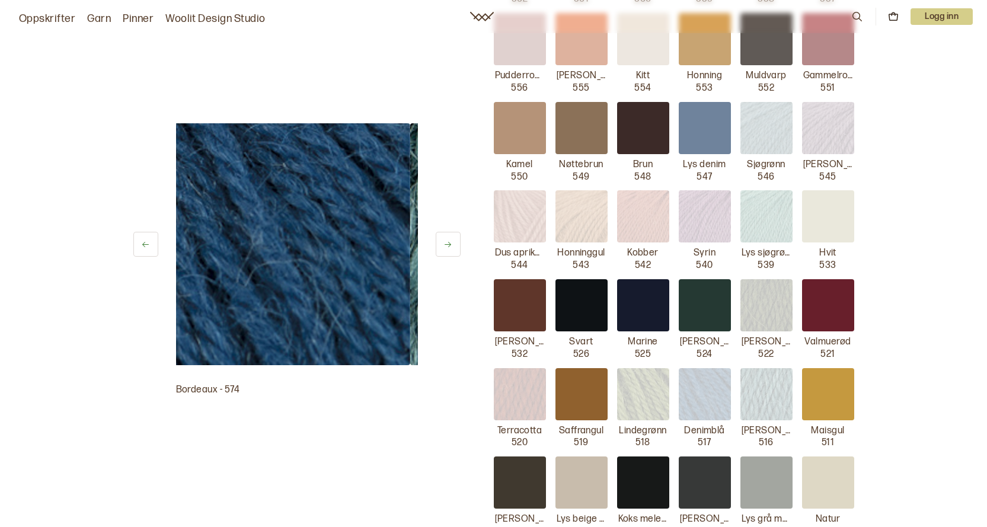
click at [149, 246] on icon at bounding box center [145, 244] width 9 height 9
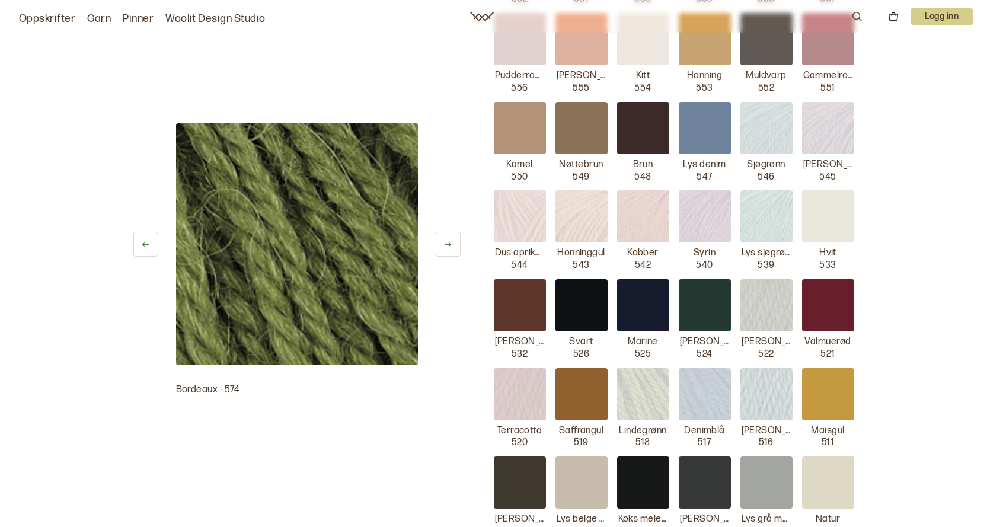
click at [142, 248] on icon at bounding box center [145, 244] width 9 height 9
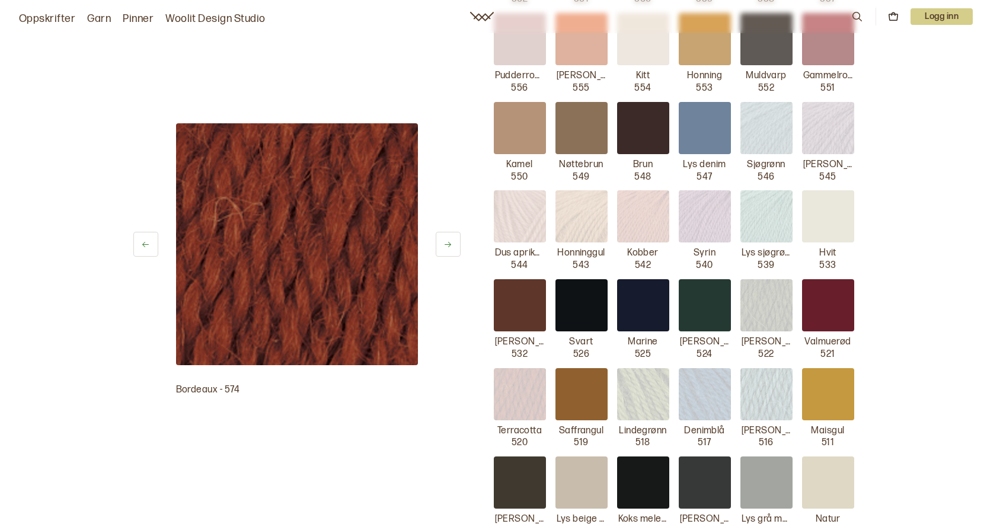
click at [151, 250] on button at bounding box center [145, 244] width 25 height 25
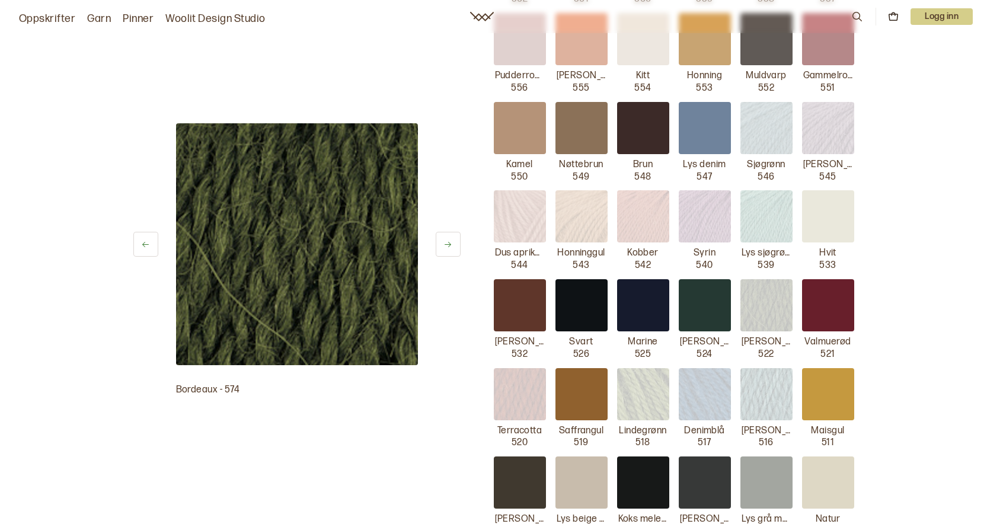
click at [151, 249] on button at bounding box center [145, 244] width 25 height 25
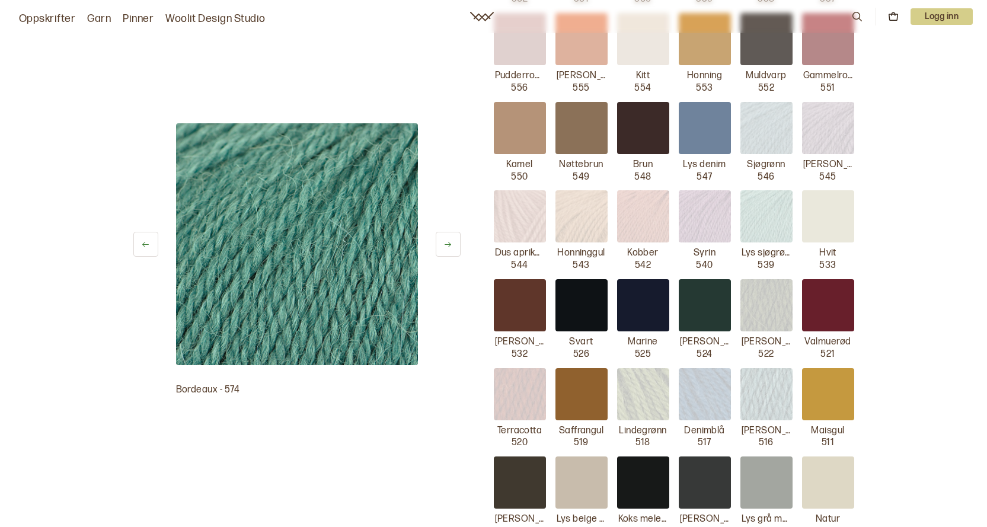
click at [50, 14] on link "Oppskrifter" at bounding box center [47, 19] width 56 height 17
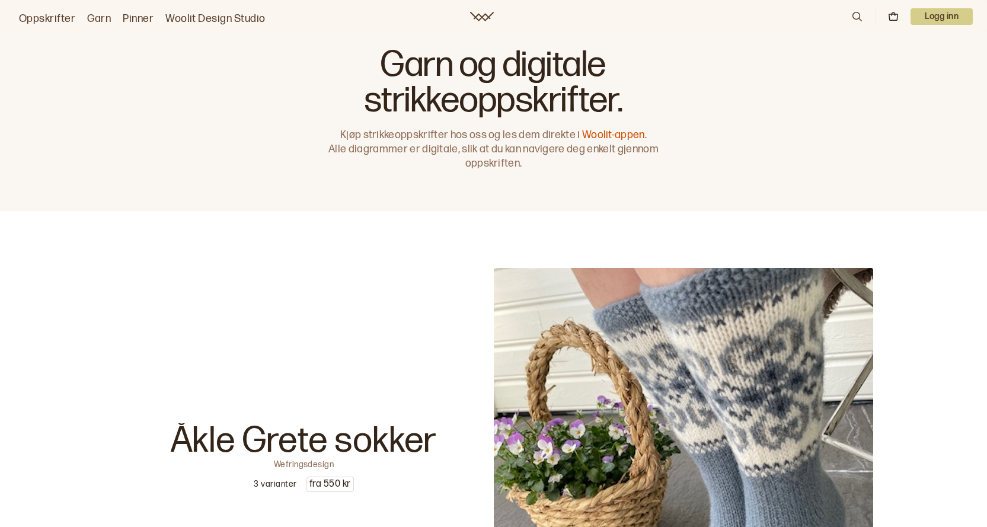
click at [101, 18] on link "Garn" at bounding box center [99, 19] width 24 height 17
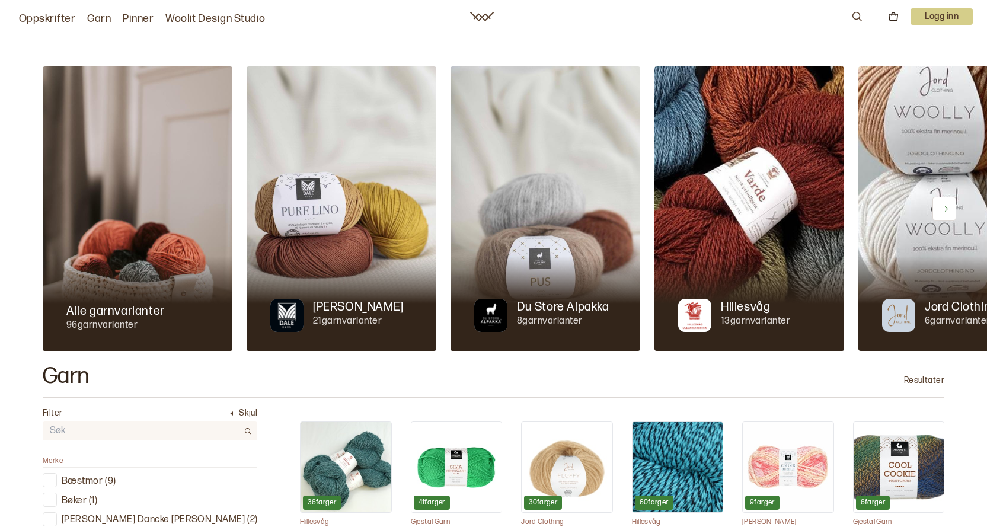
click at [525, 314] on p "Du Store Alpakka" at bounding box center [563, 307] width 92 height 17
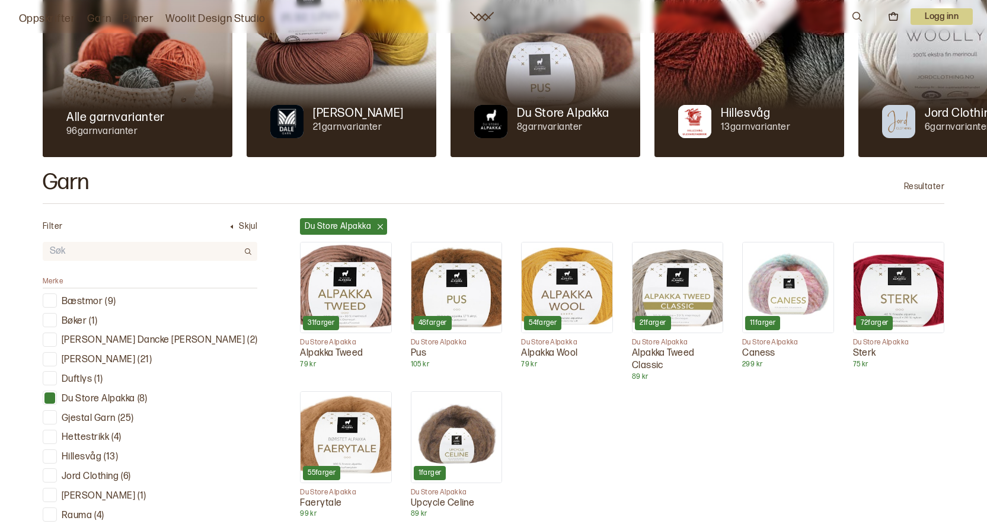
scroll to position [237, 0]
